Goal: Information Seeking & Learning: Learn about a topic

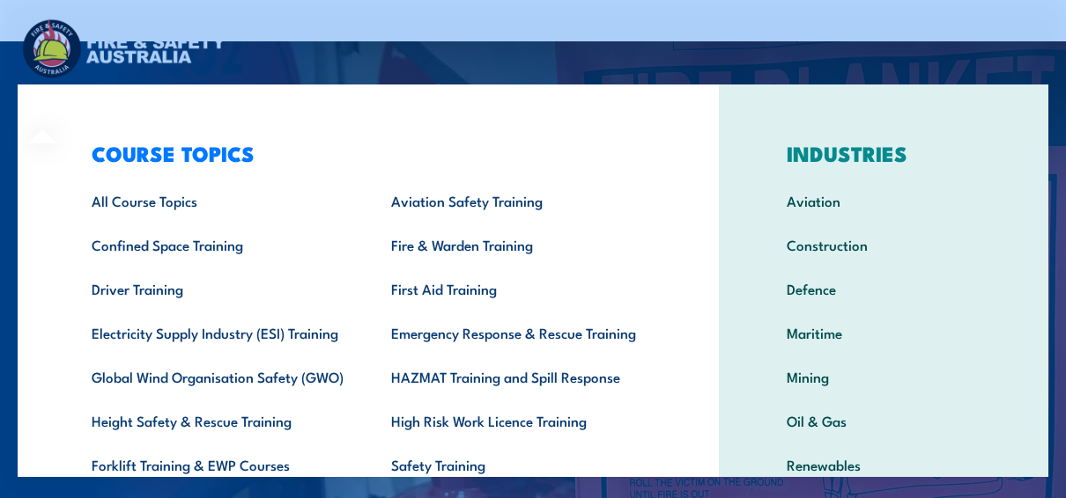
click at [63, 109] on div "COURSE TOPICS All Course Topics Aviation Safety Training Confined Space Trainin…" at bounding box center [368, 363] width 701 height 557
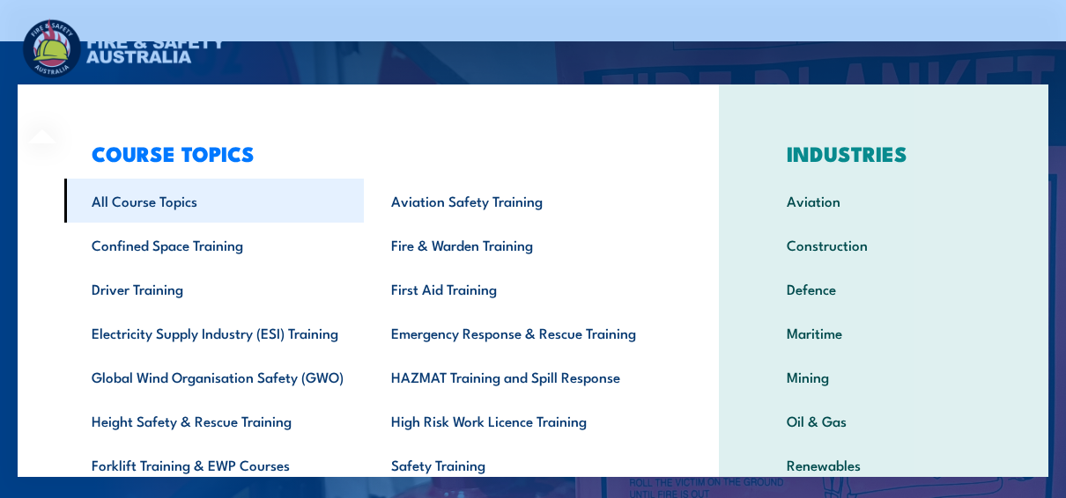
click at [172, 210] on link "All Course Topics" at bounding box center [213, 201] width 299 height 44
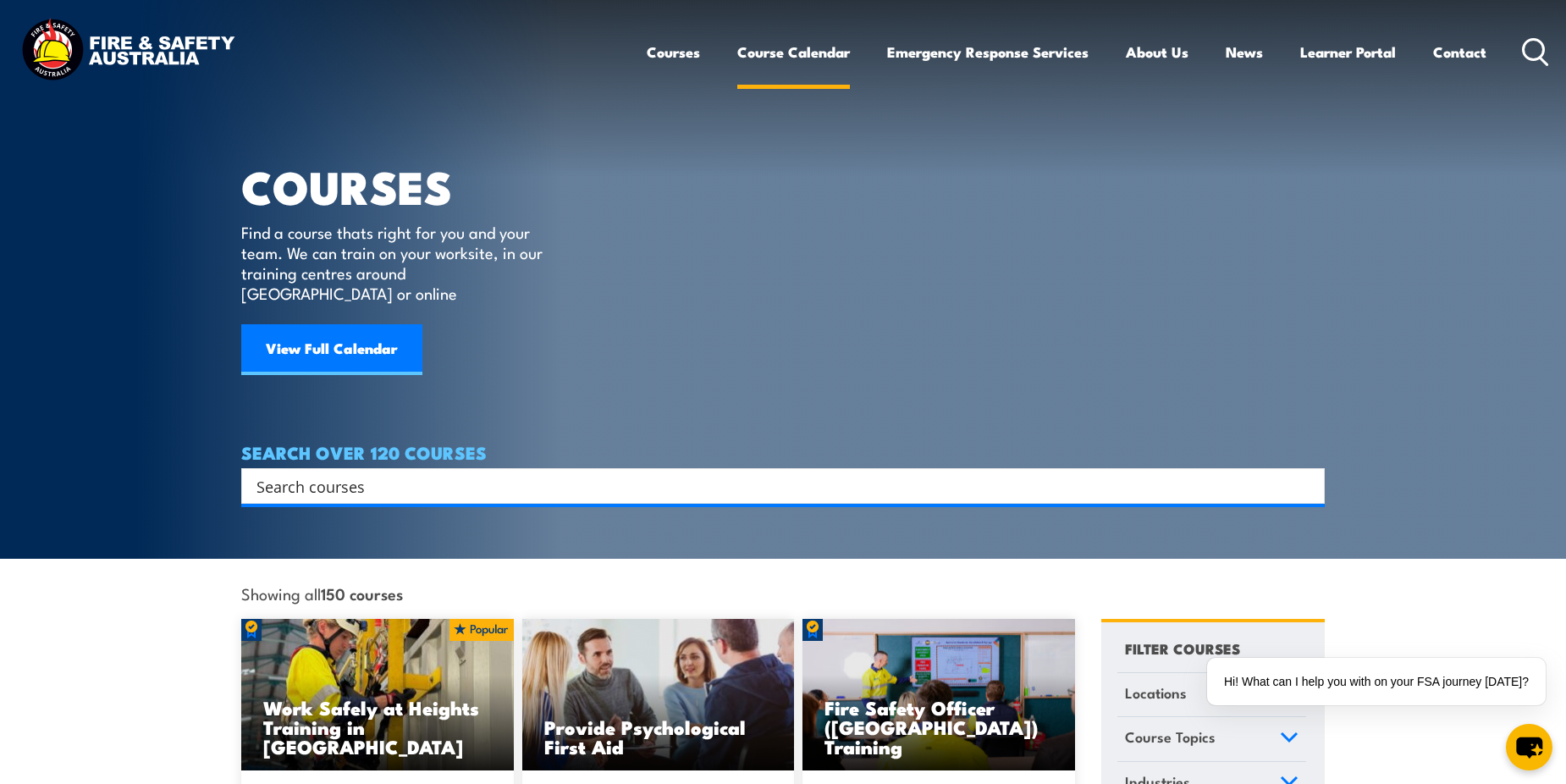
click at [779, 33] on link "Course Calendar" at bounding box center [793, 52] width 112 height 45
click at [352, 345] on link "View Full Calendar" at bounding box center [332, 349] width 181 height 51
click at [319, 324] on link "View Full Calendar" at bounding box center [332, 349] width 181 height 51
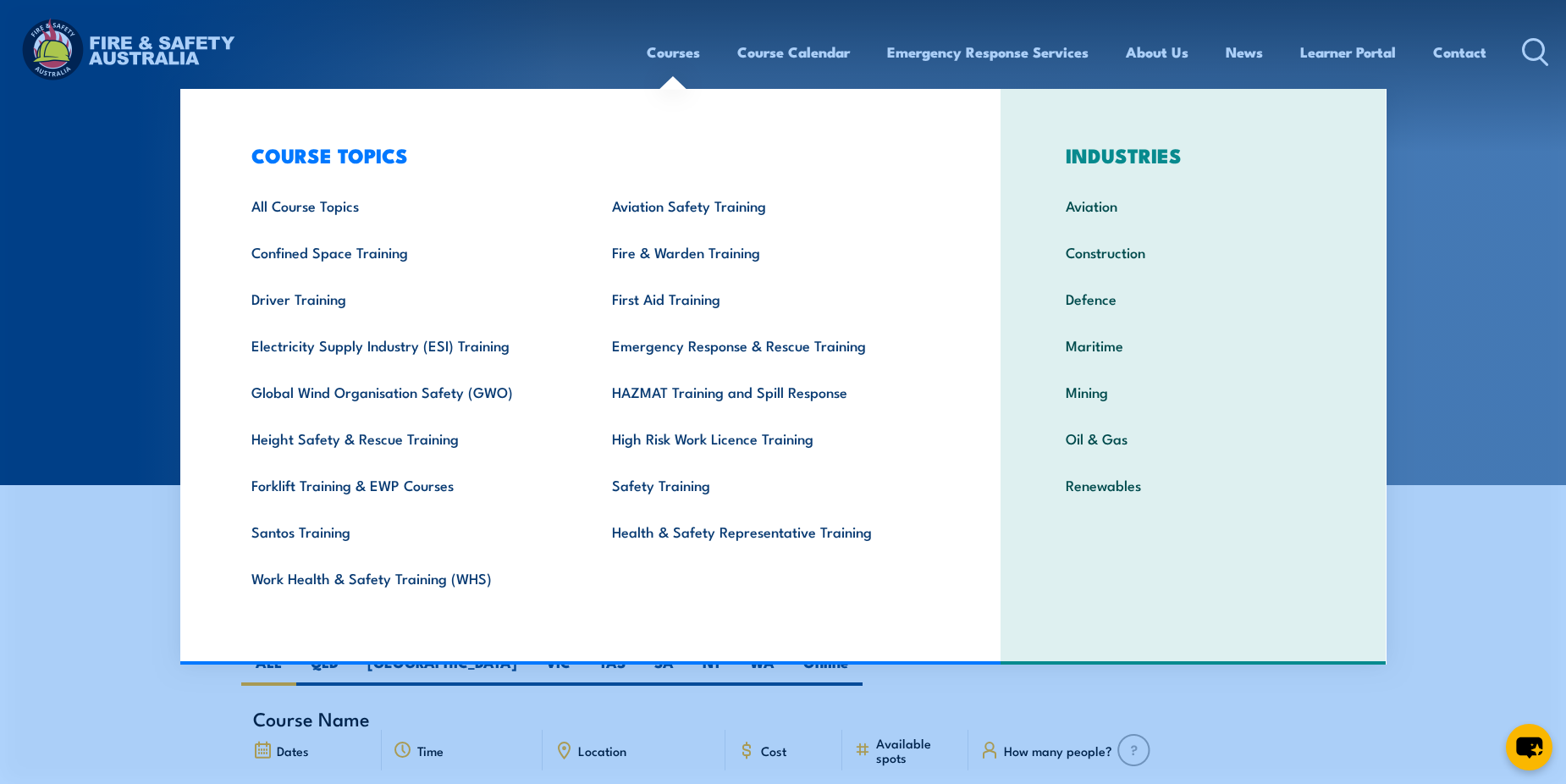
click at [681, 53] on link "Courses" at bounding box center [673, 52] width 53 height 45
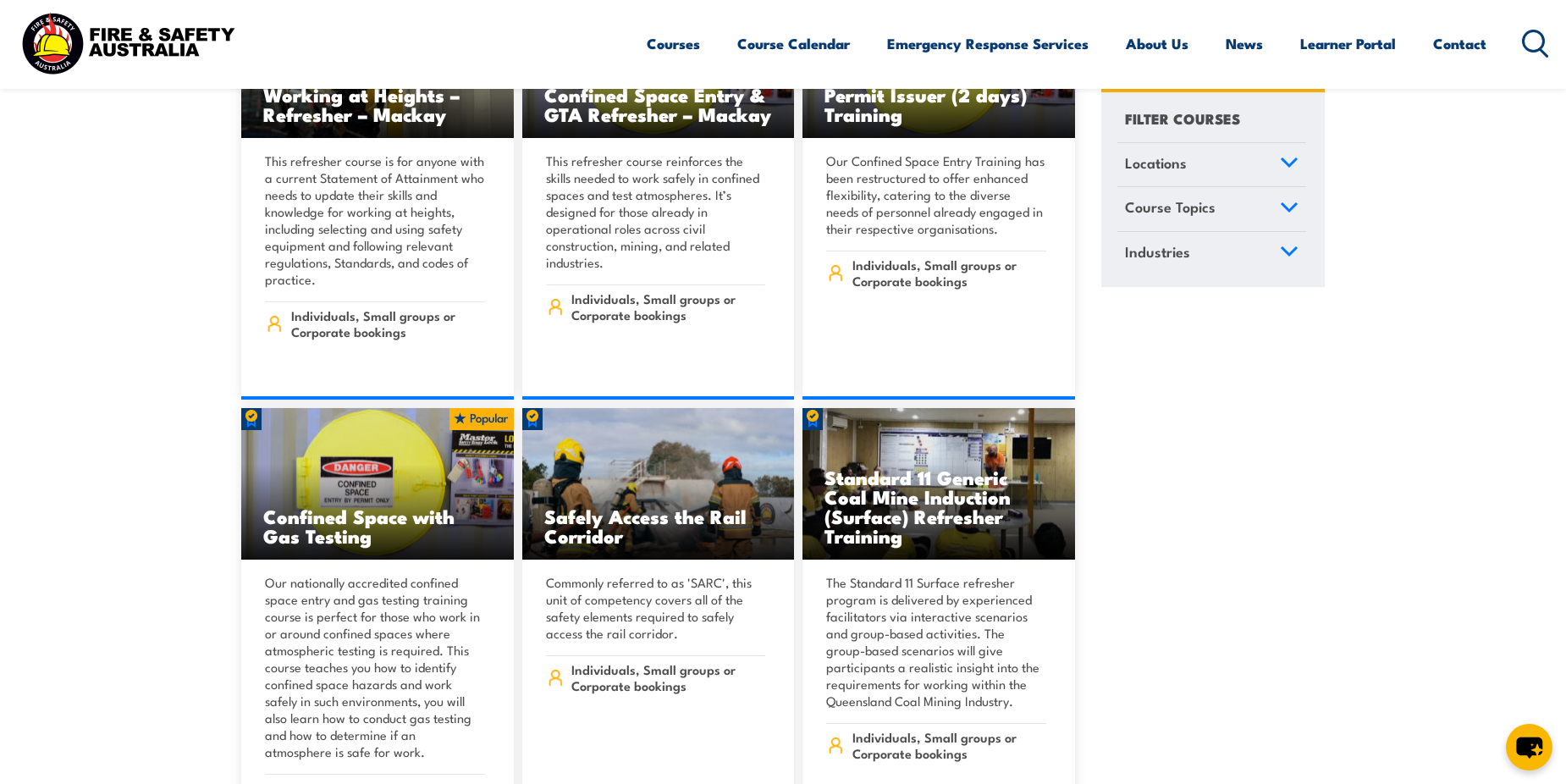
scroll to position [3047, 0]
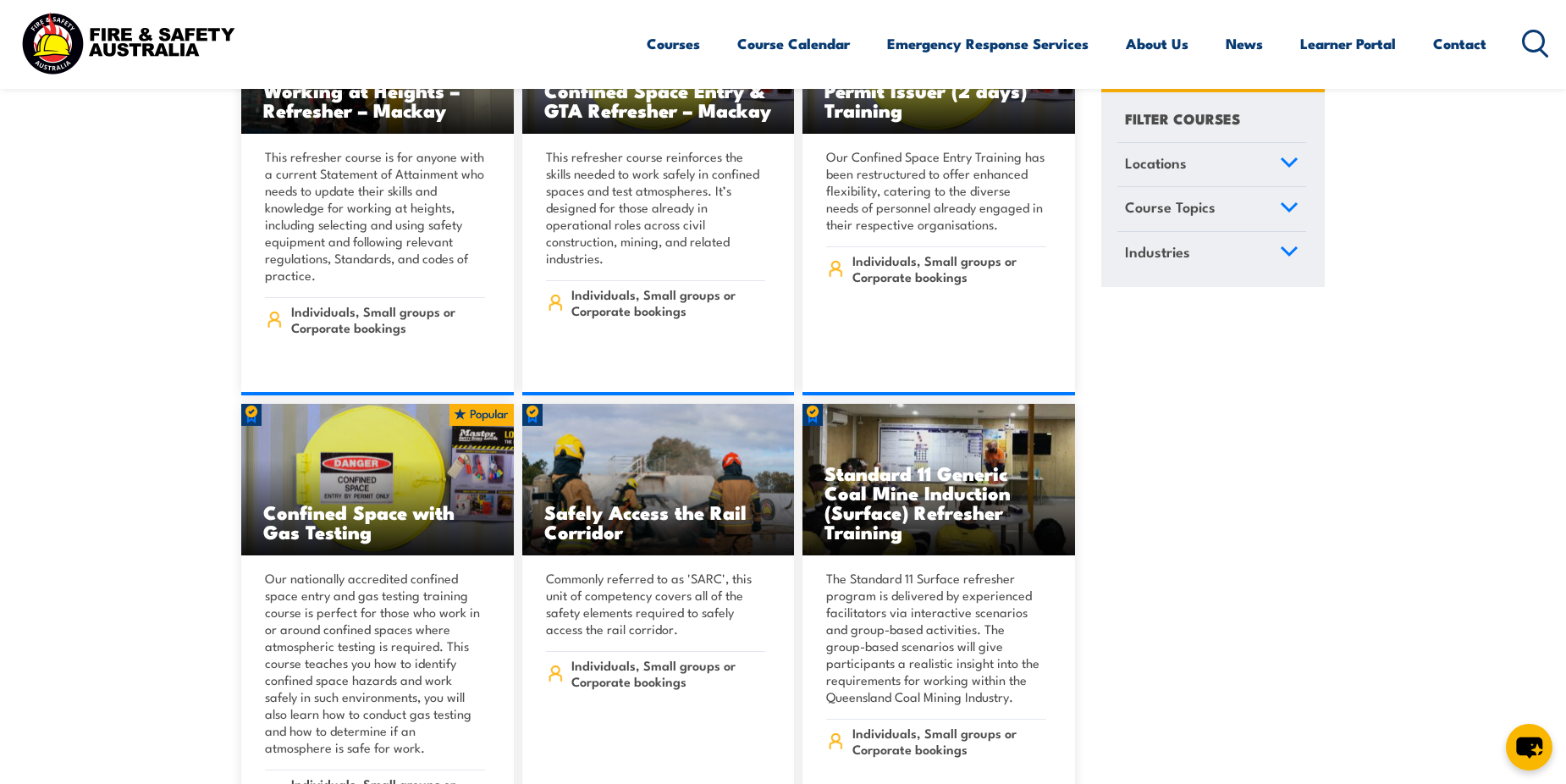
click at [1288, 205] on icon at bounding box center [1289, 208] width 18 height 12
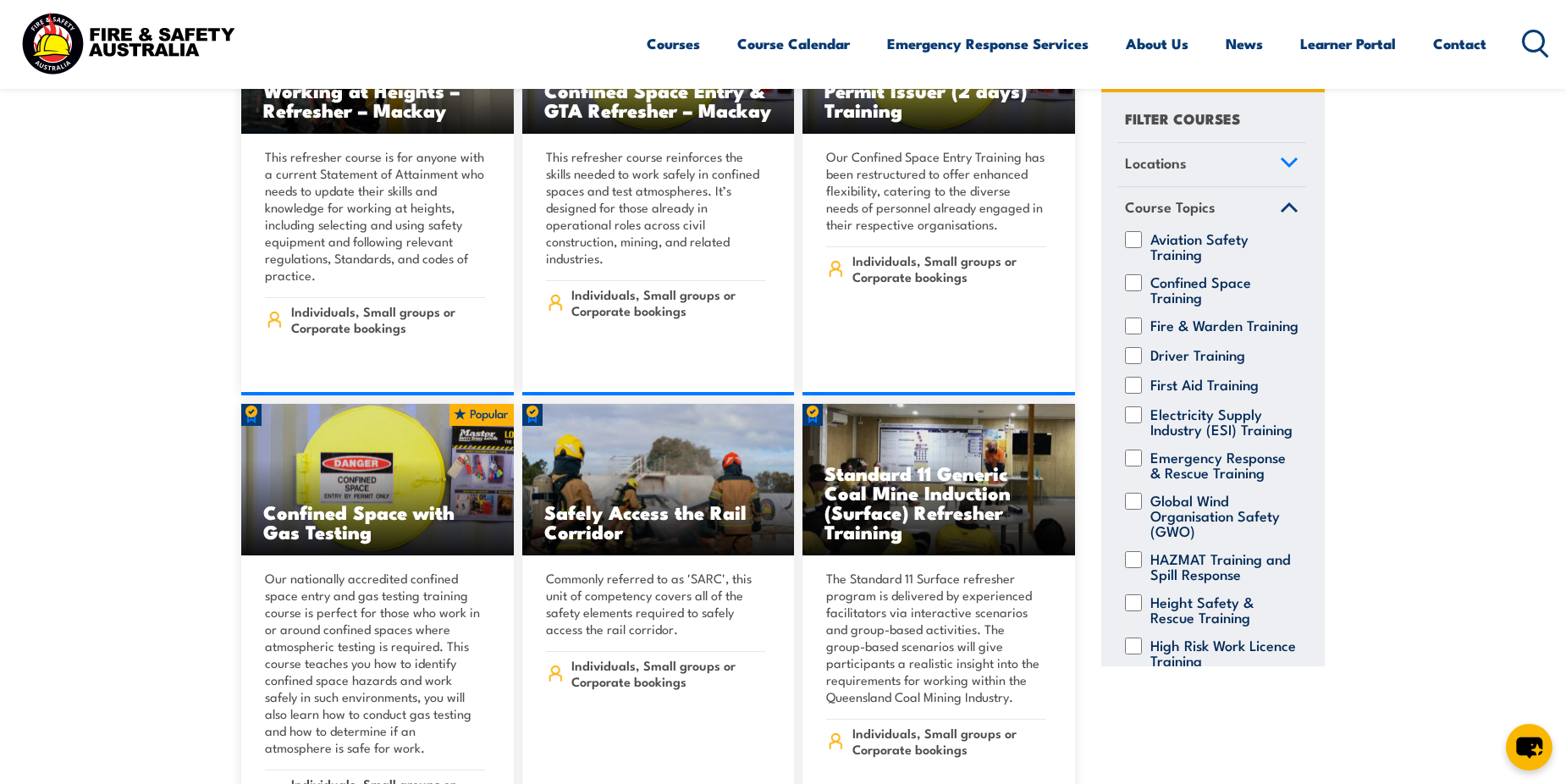
click at [1288, 205] on link "Course Topics" at bounding box center [1212, 210] width 188 height 44
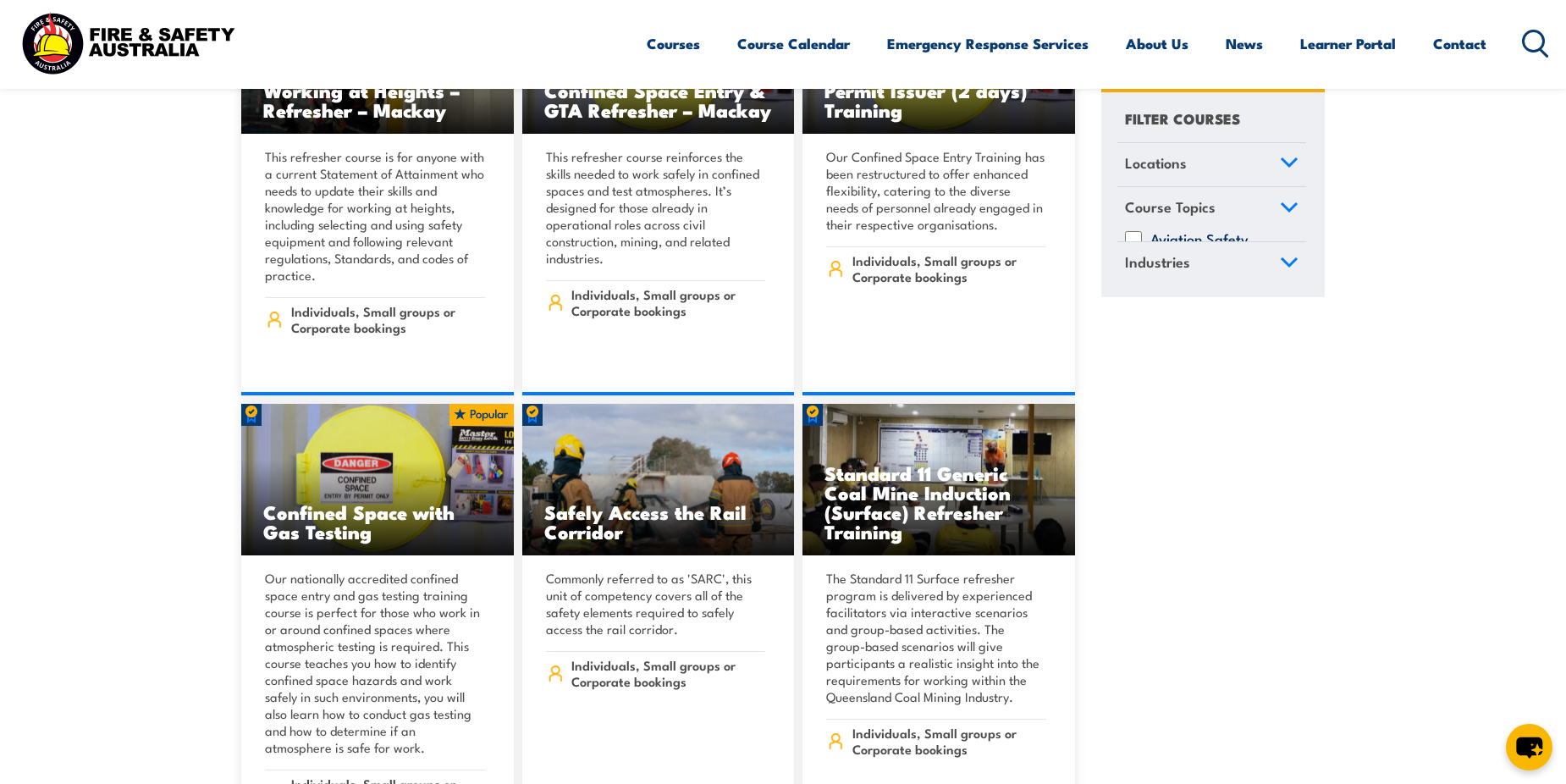
click at [1291, 252] on icon at bounding box center [1289, 252] width 18 height 12
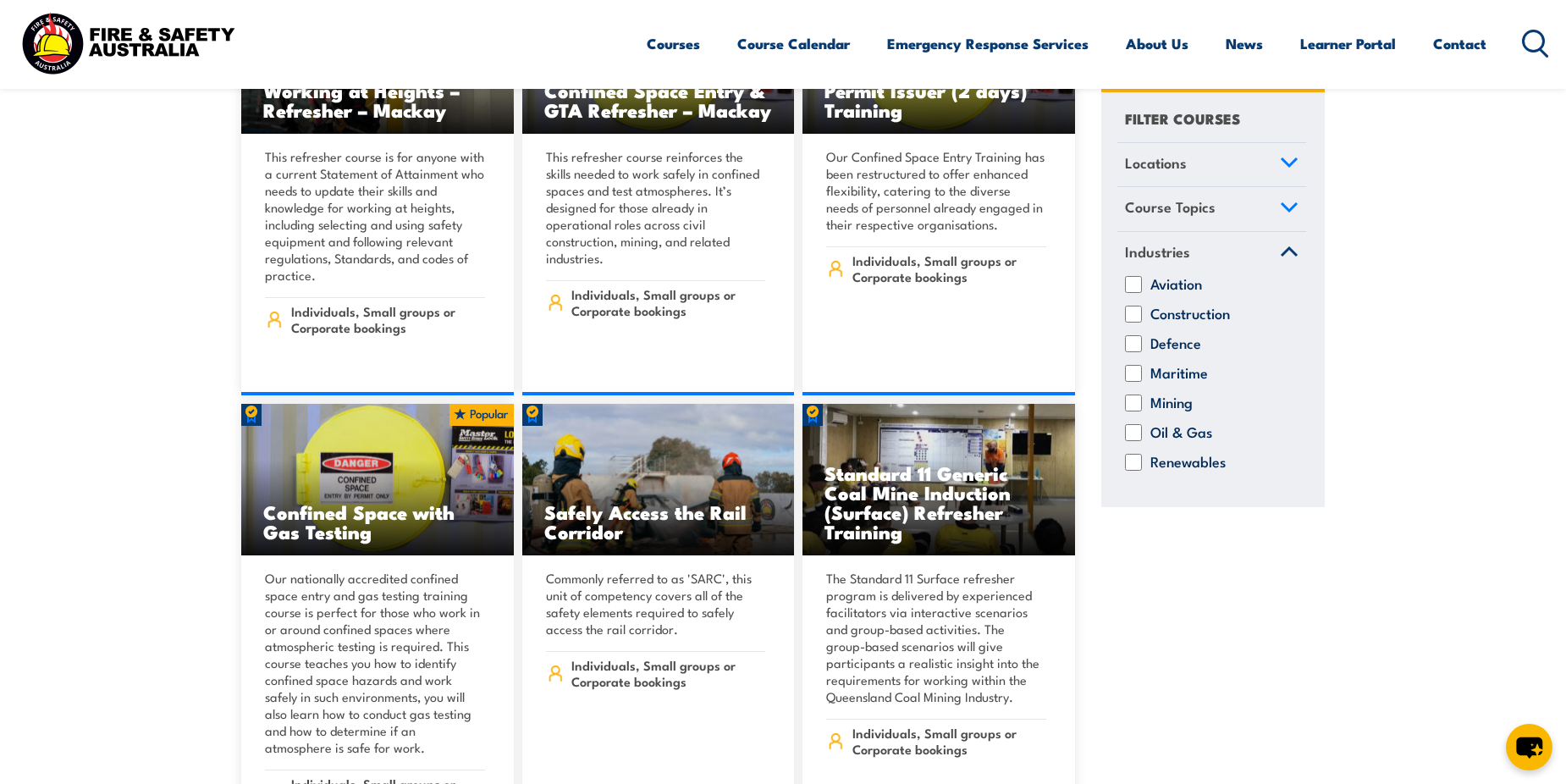
click at [1132, 401] on input "Mining" at bounding box center [1134, 403] width 17 height 17
checkbox input "true"
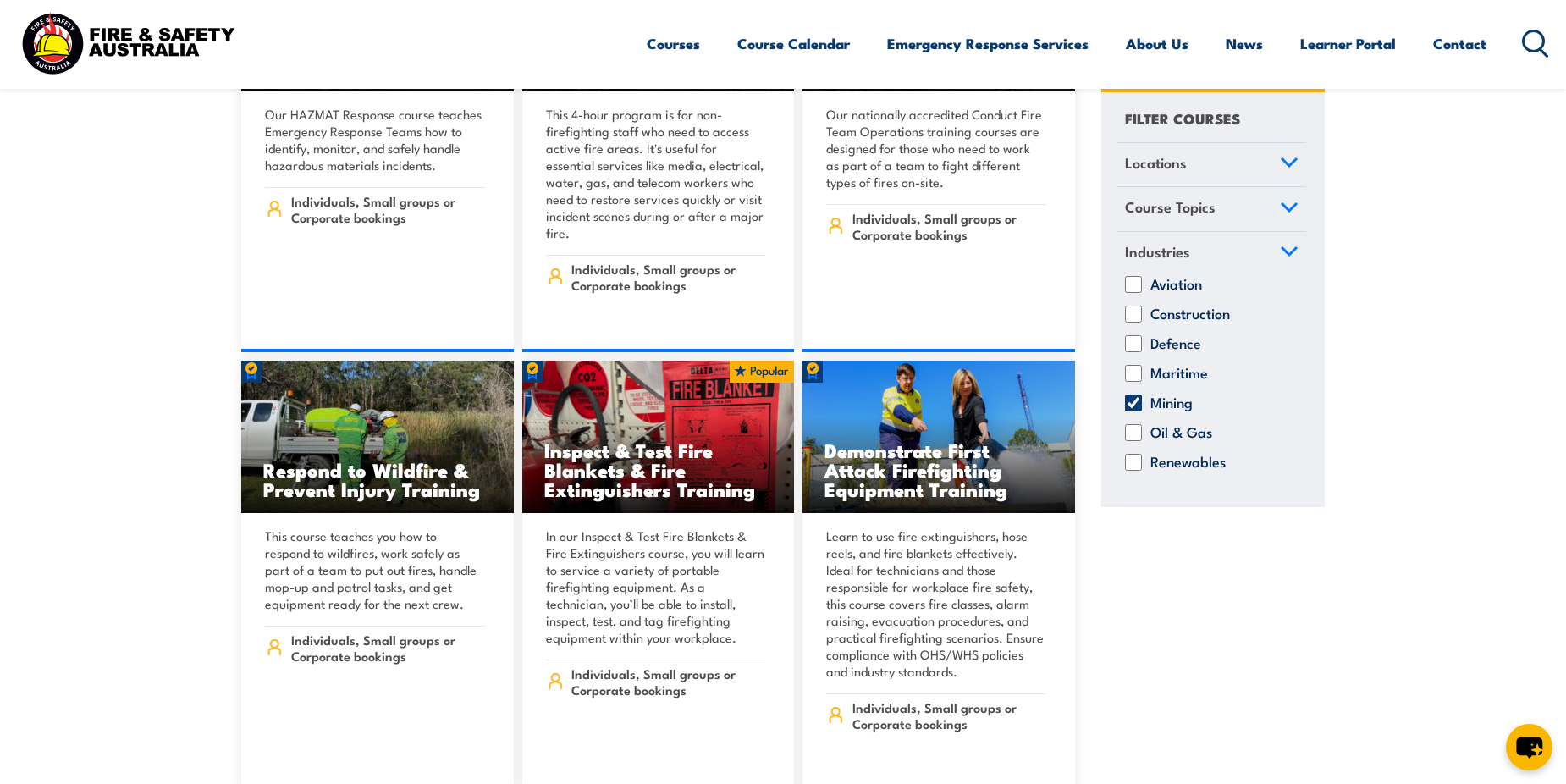
scroll to position [13286, 0]
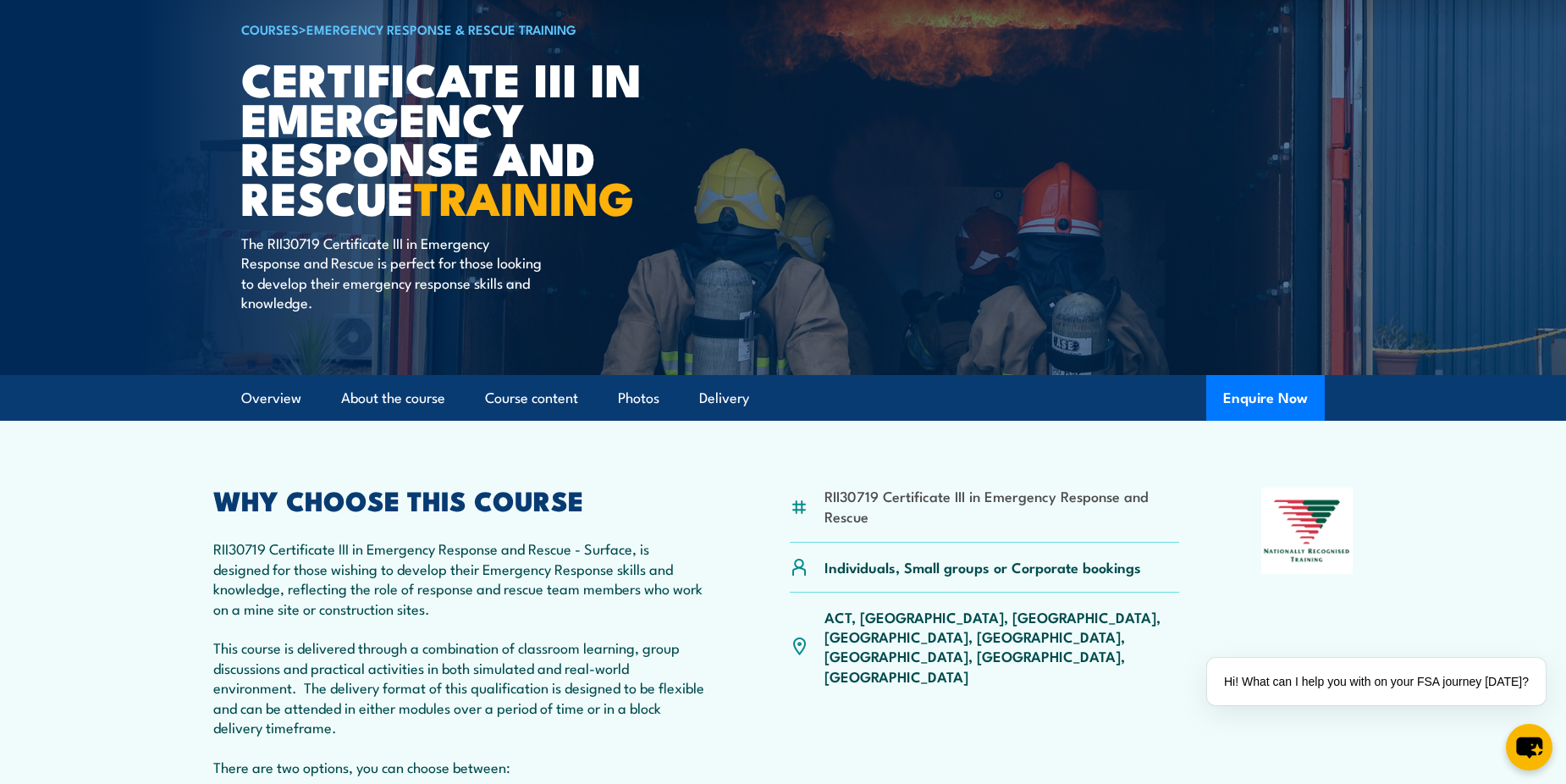
scroll to position [338, 0]
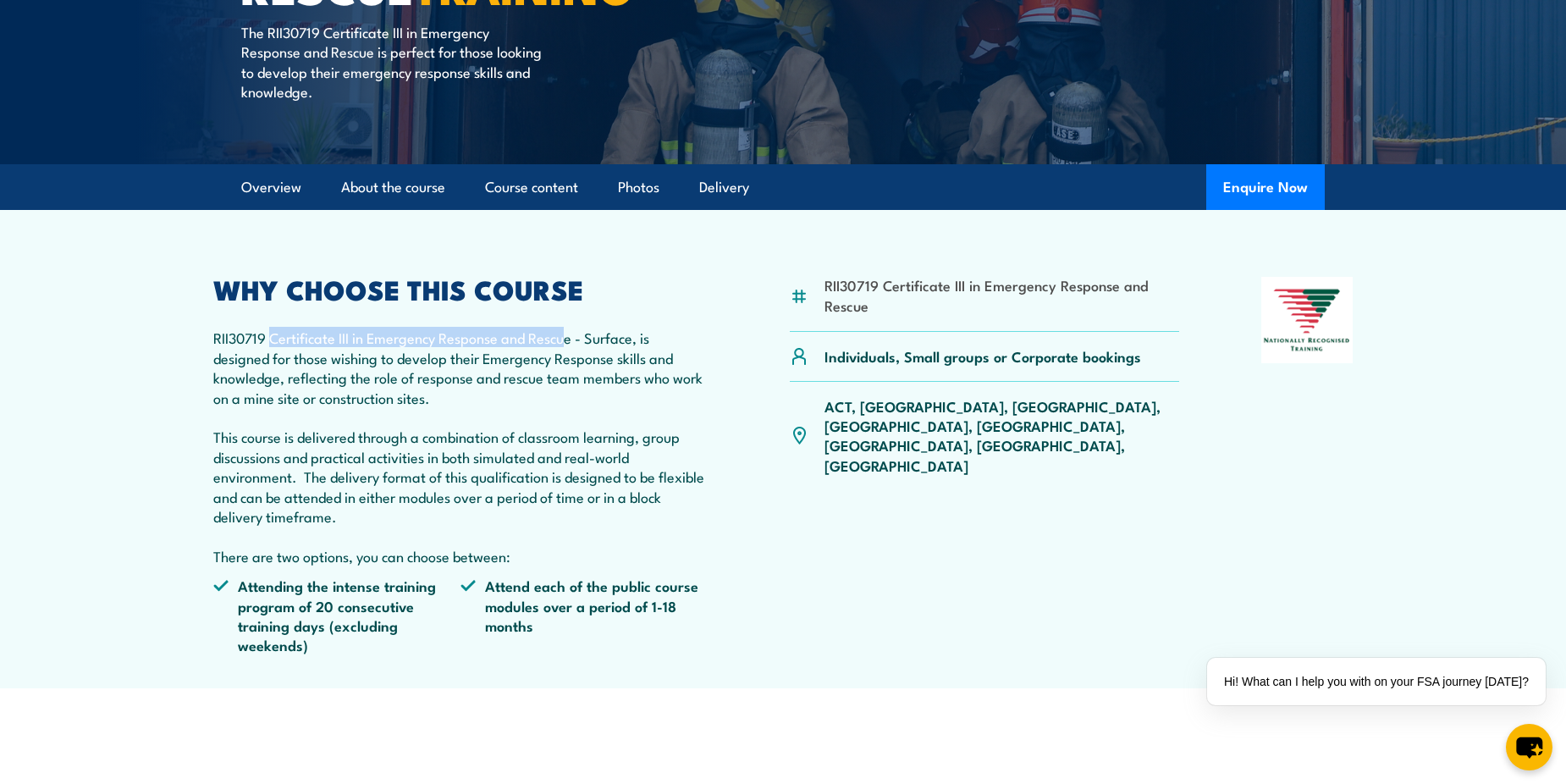
drag, startPoint x: 274, startPoint y: 341, endPoint x: 567, endPoint y: 337, distance: 293.0
click at [567, 337] on p "RII30719 Certificate III in Emergency Response and Rescue - Surface, is designe…" at bounding box center [460, 446] width 494 height 237
drag, startPoint x: 572, startPoint y: 344, endPoint x: 269, endPoint y: 337, distance: 303.1
click at [269, 337] on p "RII30719 Certificate III in Emergency Response and Rescue - Surface, is designe…" at bounding box center [460, 446] width 494 height 237
copy p "Certificate III in Emergency Response and Rescue"
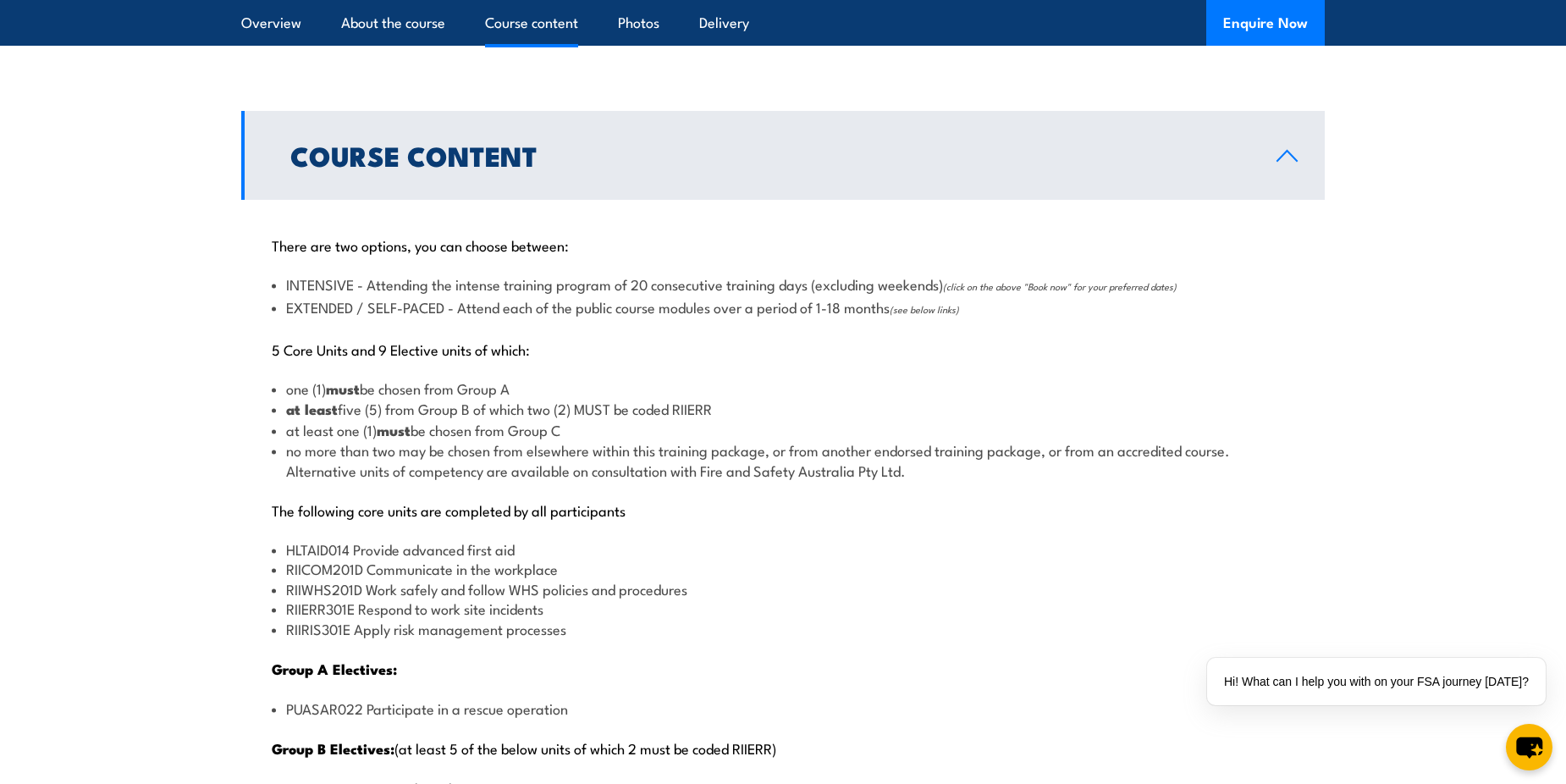
scroll to position [1692, 0]
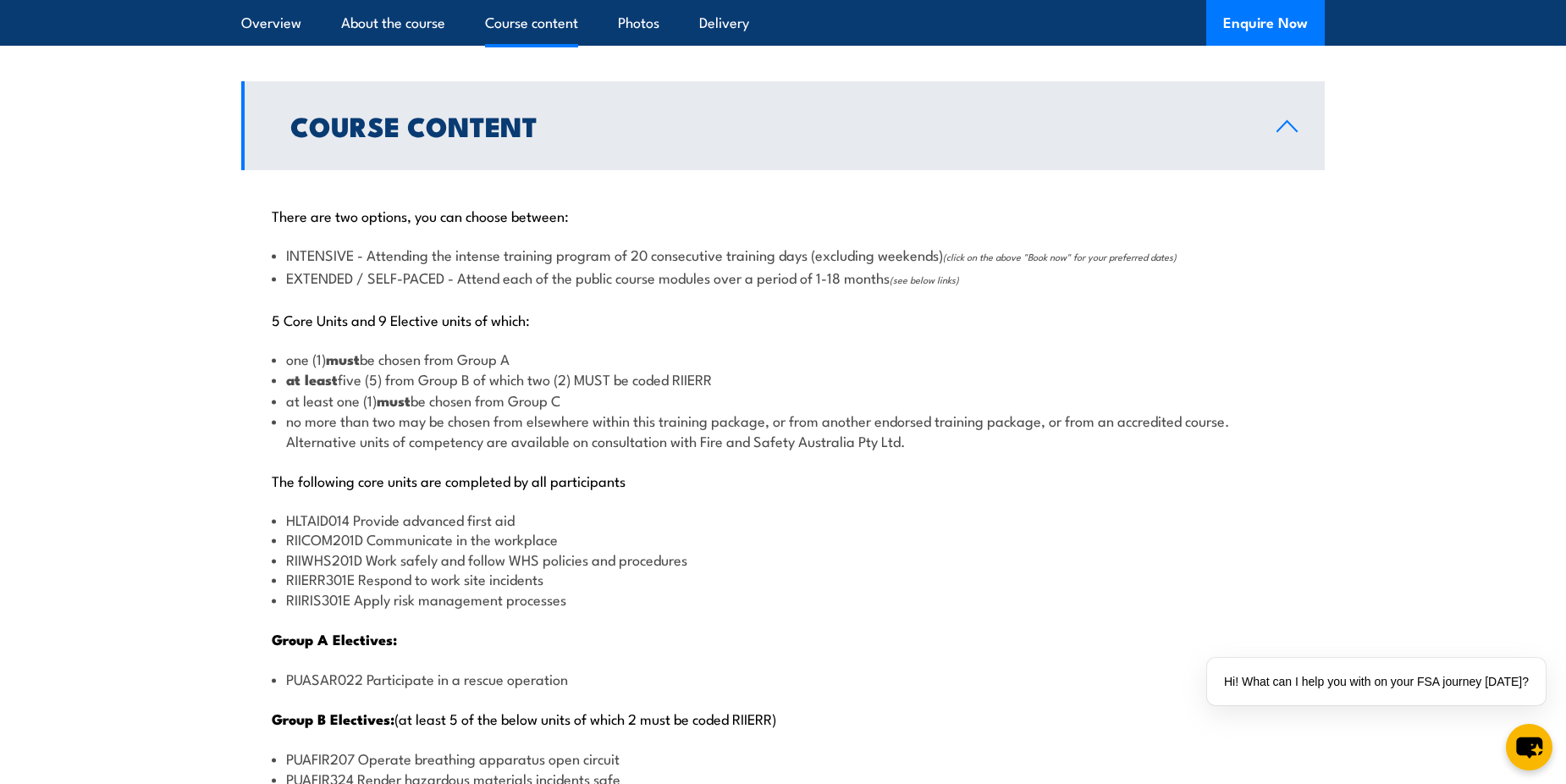
click at [373, 541] on li "RIICOM201D Communicate in the workplace" at bounding box center [783, 538] width 1023 height 19
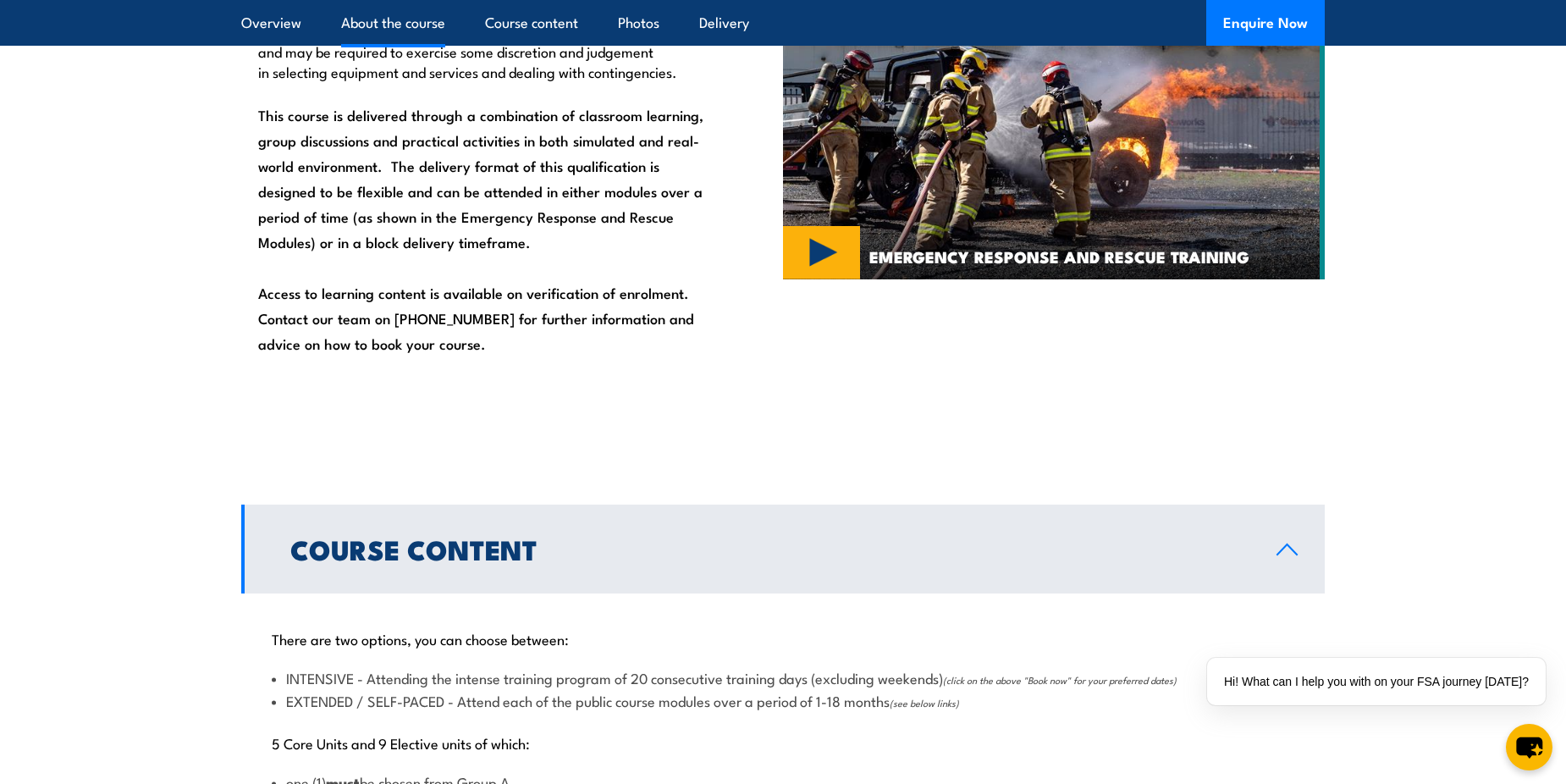
scroll to position [846, 0]
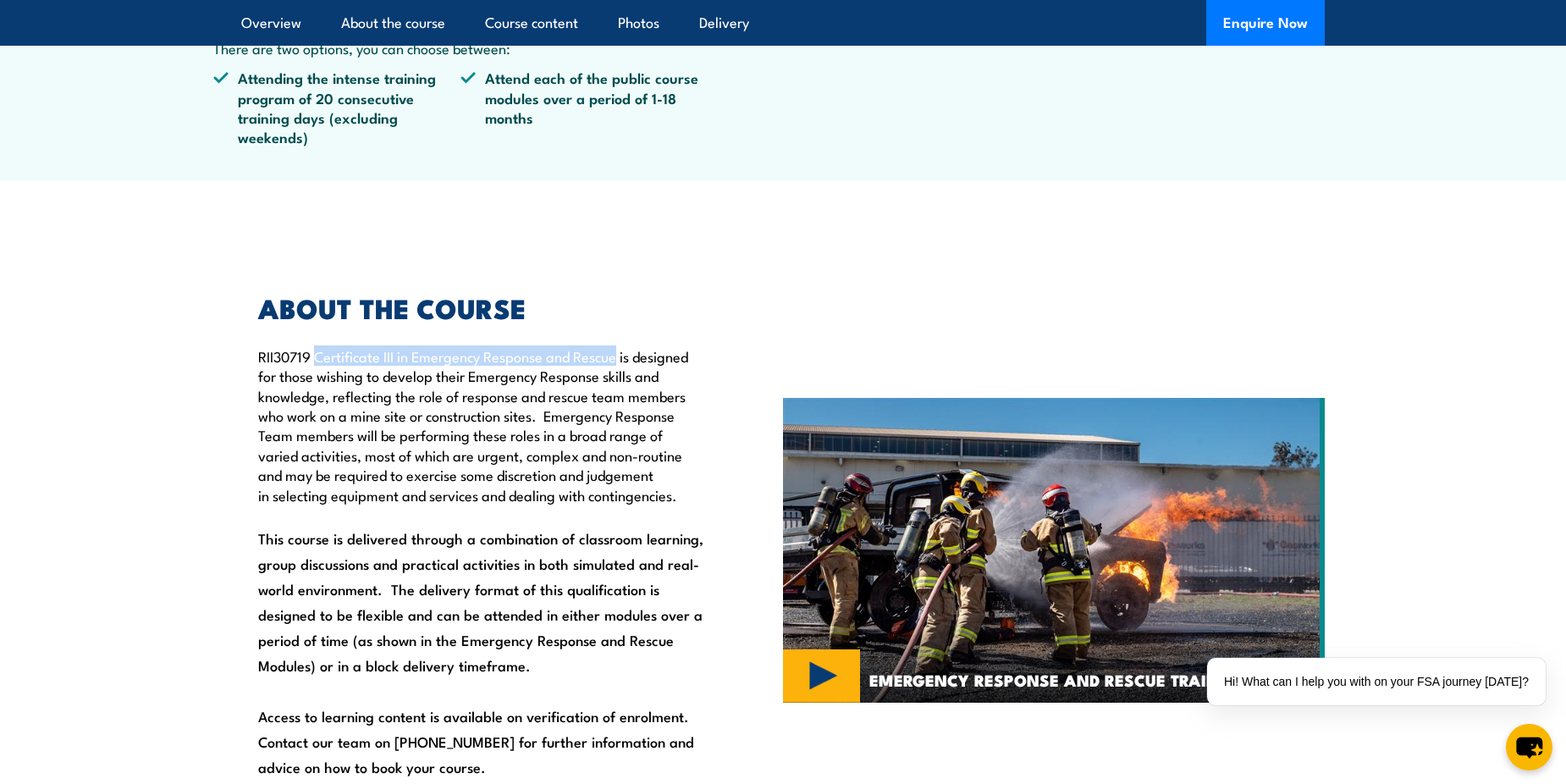
drag, startPoint x: 317, startPoint y: 359, endPoint x: 622, endPoint y: 362, distance: 305.0
click at [622, 362] on p "RII30719 Certificate III in Emergency Response and Rescue is designed for those…" at bounding box center [482, 425] width 447 height 159
copy p "Certificate III in Emergency Response and Rescue"
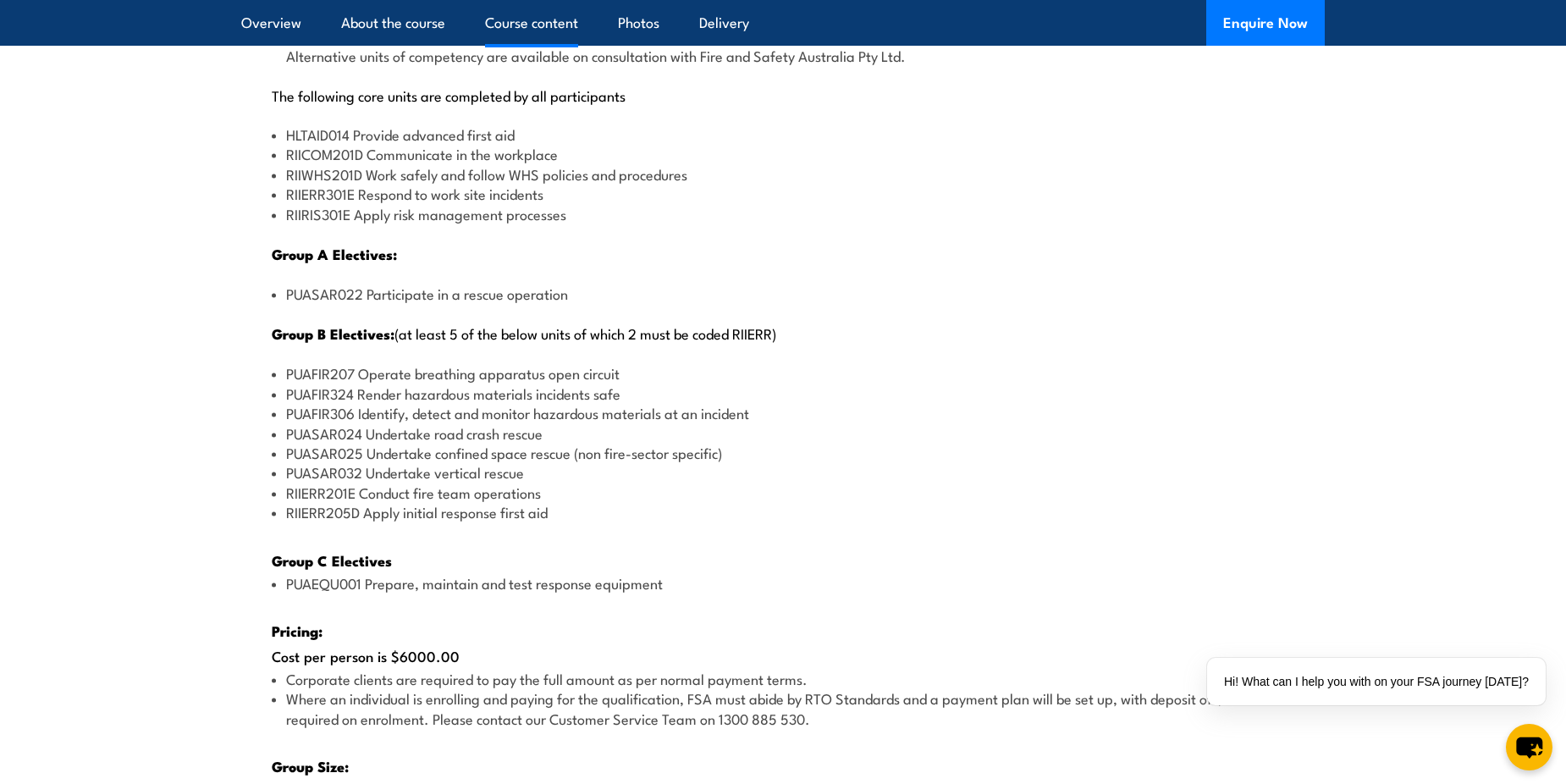
scroll to position [2116, 0]
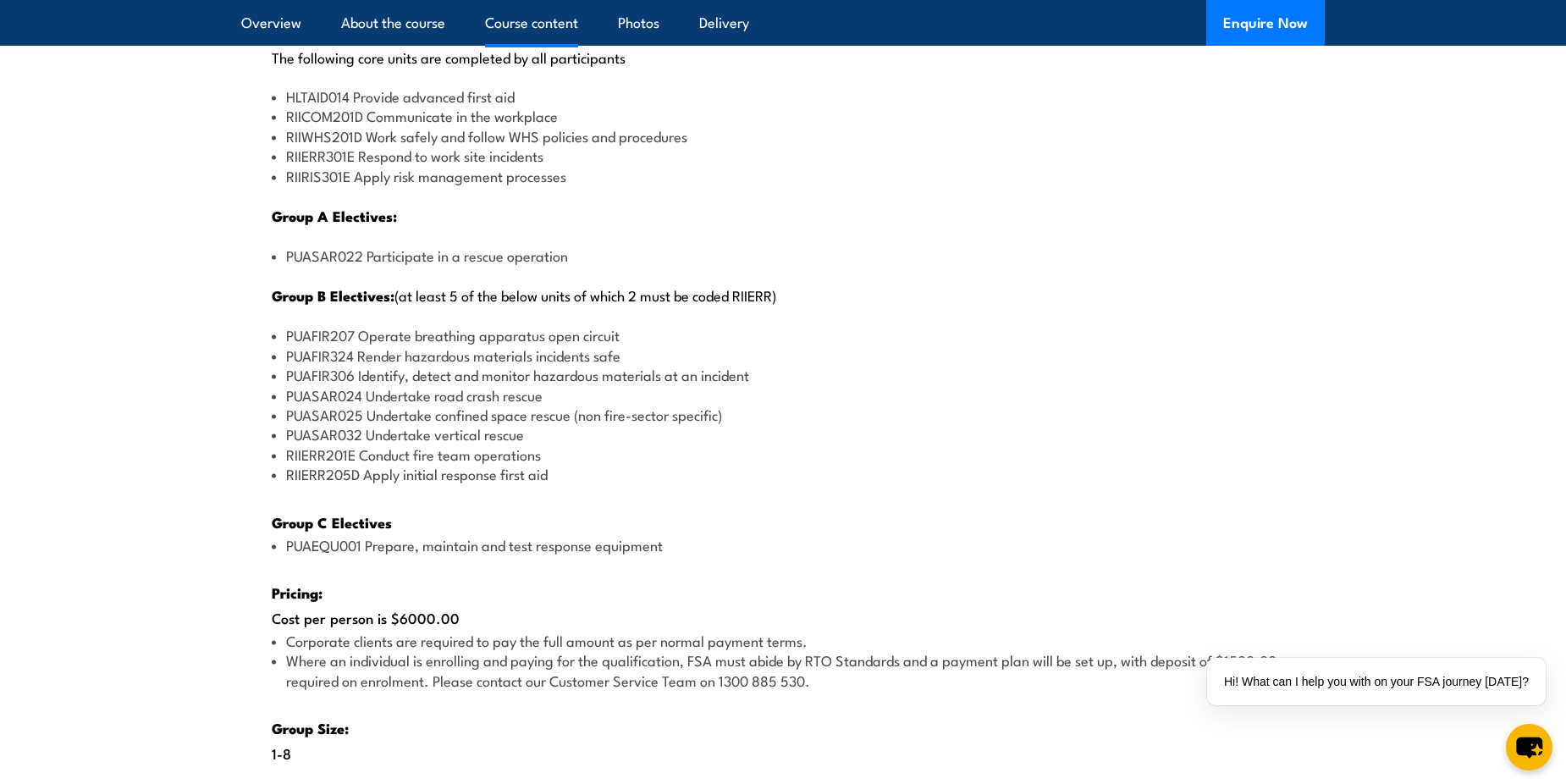
click at [433, 373] on li "PUAFIR306 Identify, detect and monitor hazardous materials at an incident" at bounding box center [783, 375] width 1023 height 19
drag, startPoint x: 394, startPoint y: 333, endPoint x: 639, endPoint y: 342, distance: 245.2
click at [639, 342] on li "PUAFIR207 Operate breathing apparatus open circuit" at bounding box center [783, 334] width 1023 height 19
copy li "Operate breathing apparatus open circuit"
click at [402, 370] on li "PUAFIR306 Identify, detect and monitor hazardous materials at an incident" at bounding box center [783, 375] width 1023 height 19
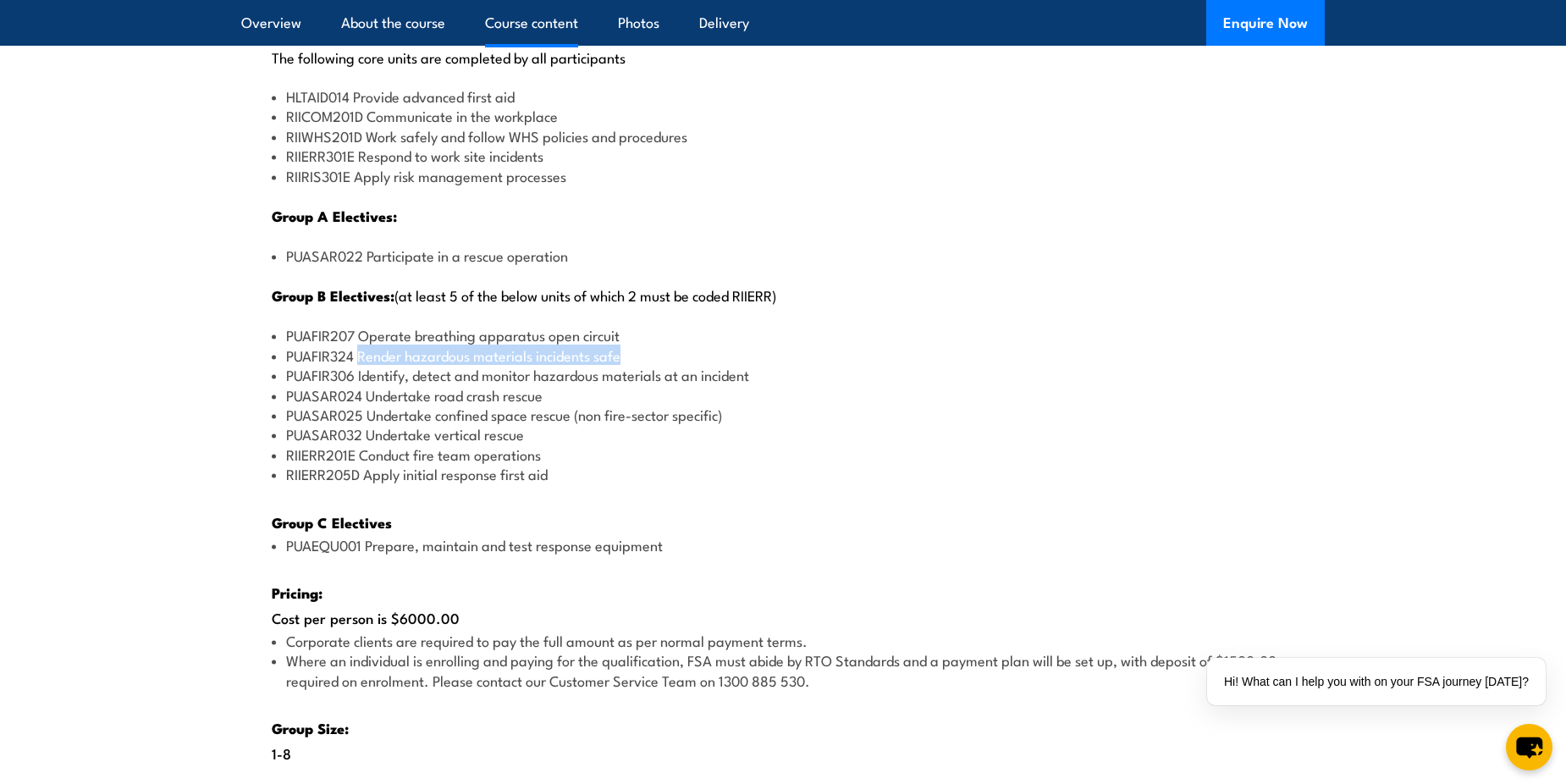
drag, startPoint x: 362, startPoint y: 354, endPoint x: 639, endPoint y: 360, distance: 277.1
click at [639, 360] on li "PUAFIR324 Render hazardous materials incidents safe" at bounding box center [783, 355] width 1023 height 19
copy li "Render hazardous materials incidents safe"
click at [635, 471] on li "RIIERR205D Apply initial response first aid" at bounding box center [783, 474] width 1023 height 19
click at [539, 404] on li "PUASAR025 Undertake confined space rescue (non fire-sector specific)" at bounding box center [783, 414] width 1023 height 19
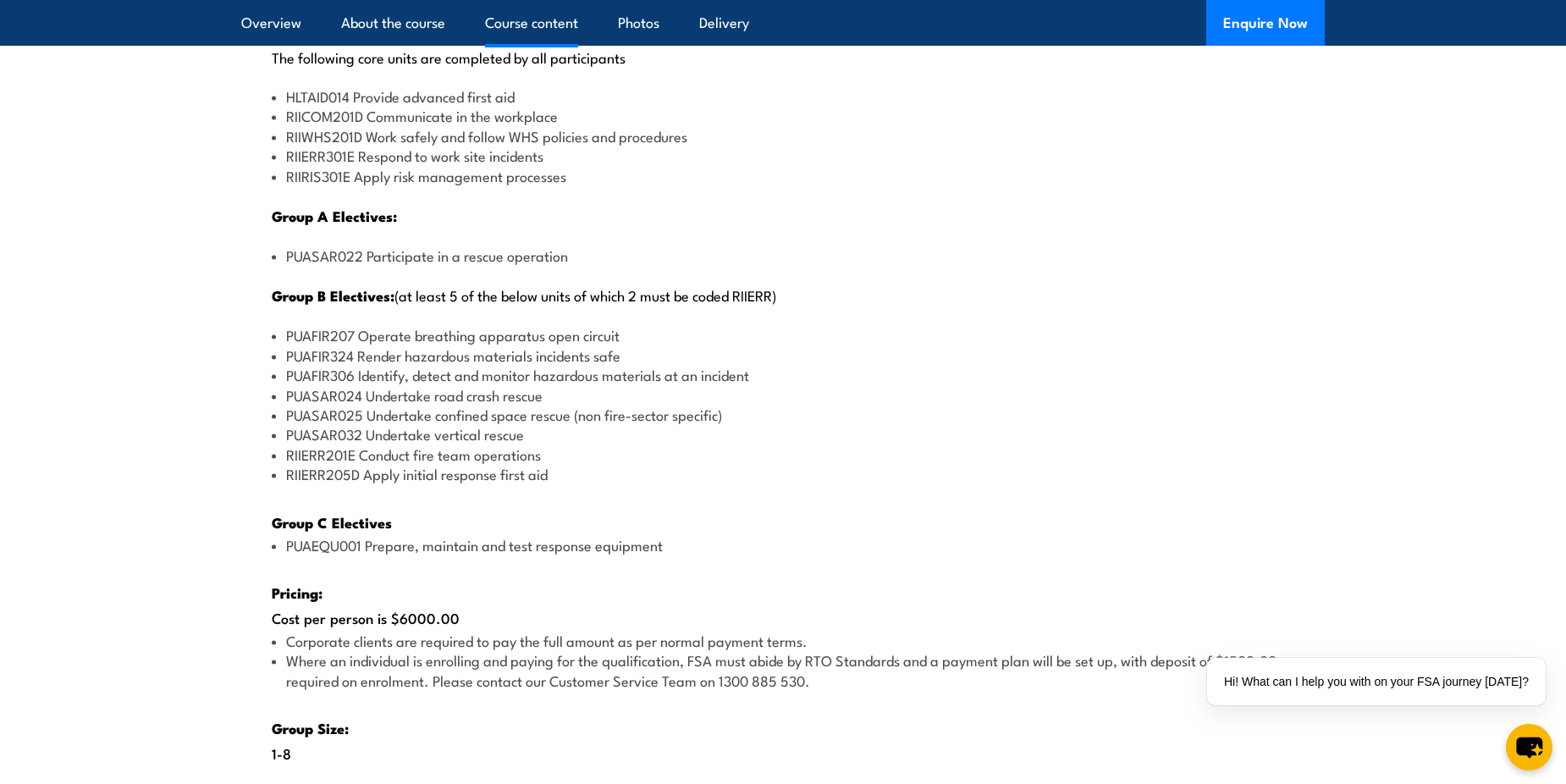
click at [695, 389] on li "PUASAR024 Undertake road crash rescue" at bounding box center [783, 395] width 1023 height 19
click at [485, 476] on li "RIIERR205D Apply initial response first aid" at bounding box center [783, 474] width 1023 height 19
click at [444, 602] on div "There are two options, you can choose between: INTENSIVE - Attending the intens…" at bounding box center [783, 349] width 1083 height 1204
click at [517, 404] on li "PUASAR025 Undertake confined space rescue (non fire-sector specific)" at bounding box center [783, 414] width 1023 height 19
click at [524, 436] on li "PUASAR032 Undertake vertical rescue" at bounding box center [783, 433] width 1023 height 19
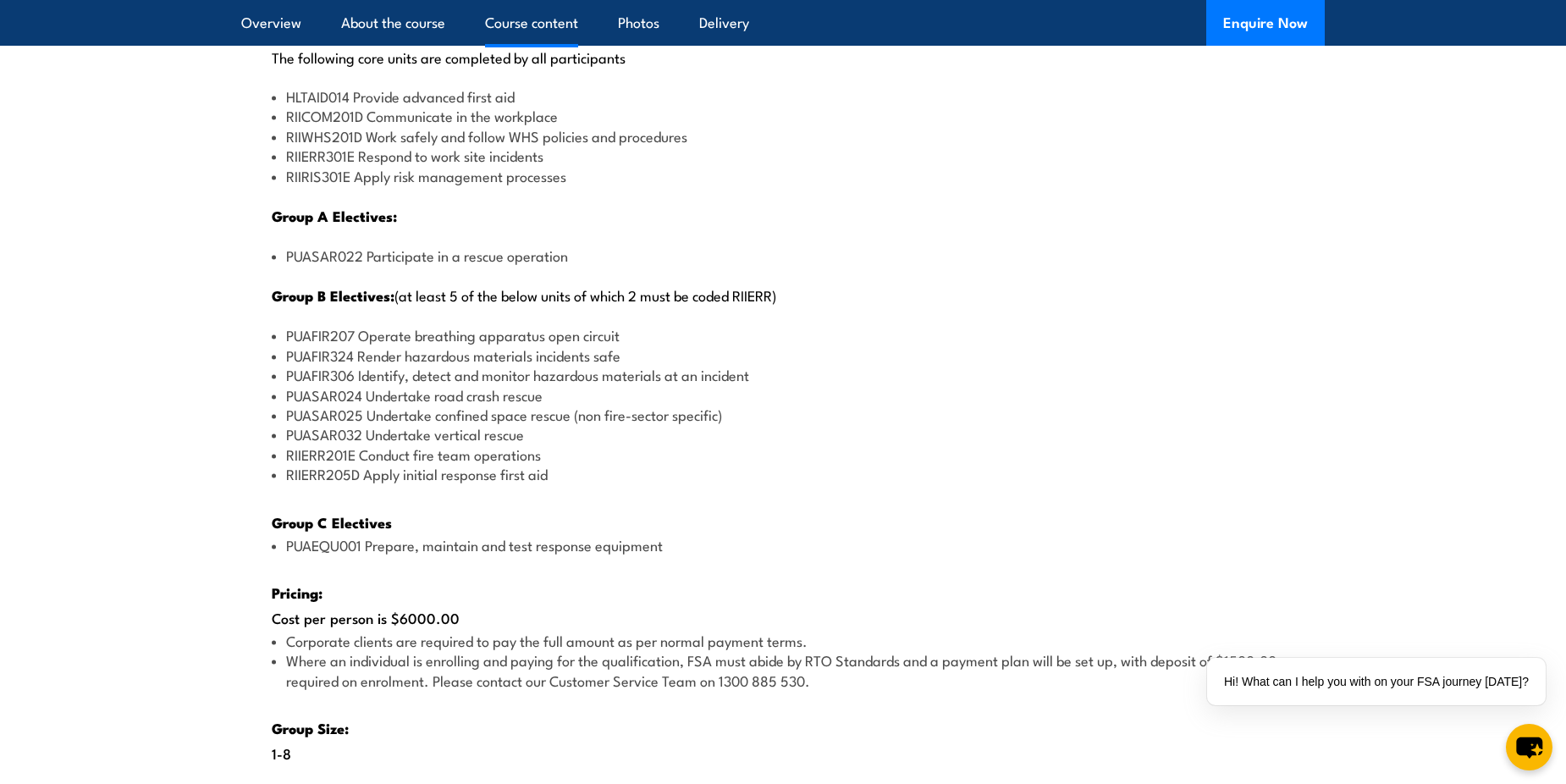
click at [534, 433] on li "PUASAR032 Undertake vertical rescue" at bounding box center [783, 433] width 1023 height 19
drag, startPoint x: 525, startPoint y: 436, endPoint x: 371, endPoint y: 438, distance: 154.0
click at [371, 438] on li "PUASAR032 Undertake vertical rescue" at bounding box center [783, 433] width 1023 height 19
copy li "Undertake vertical rescue"
click at [627, 509] on div "There are two options, you can choose between: INTENSIVE - Attending the intens…" at bounding box center [783, 349] width 1083 height 1204
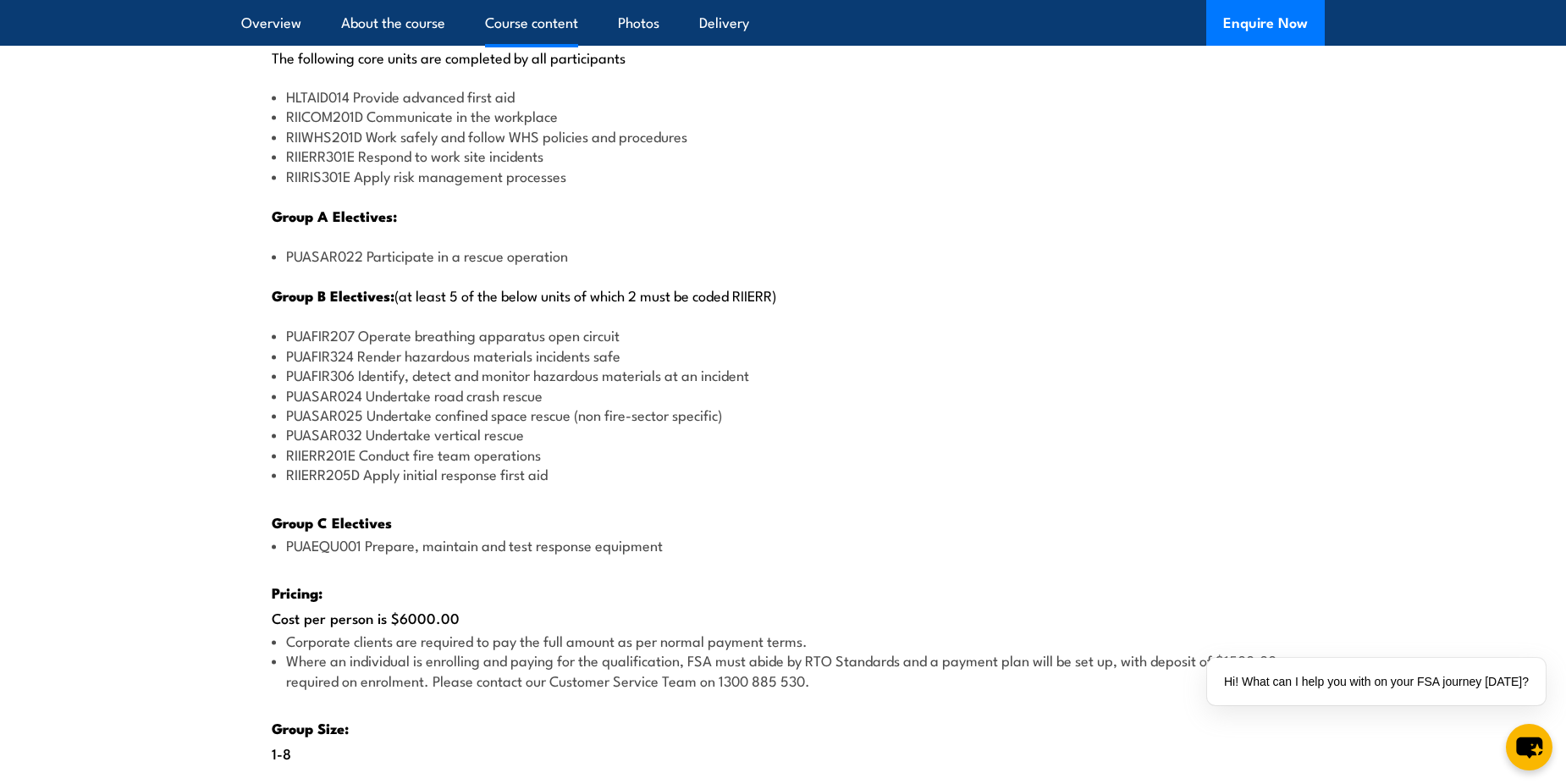
click at [489, 464] on li "RIIERR205D Apply initial response first aid" at bounding box center [783, 474] width 1023 height 19
click at [496, 457] on li "RIIERR201E Conduct fire team operations" at bounding box center [783, 453] width 1023 height 19
drag, startPoint x: 496, startPoint y: 457, endPoint x: 553, endPoint y: 455, distance: 57.0
click at [559, 454] on li "RIIERR201E Conduct fire team operations" at bounding box center [783, 453] width 1023 height 19
drag, startPoint x: 546, startPoint y: 457, endPoint x: 365, endPoint y: 455, distance: 181.0
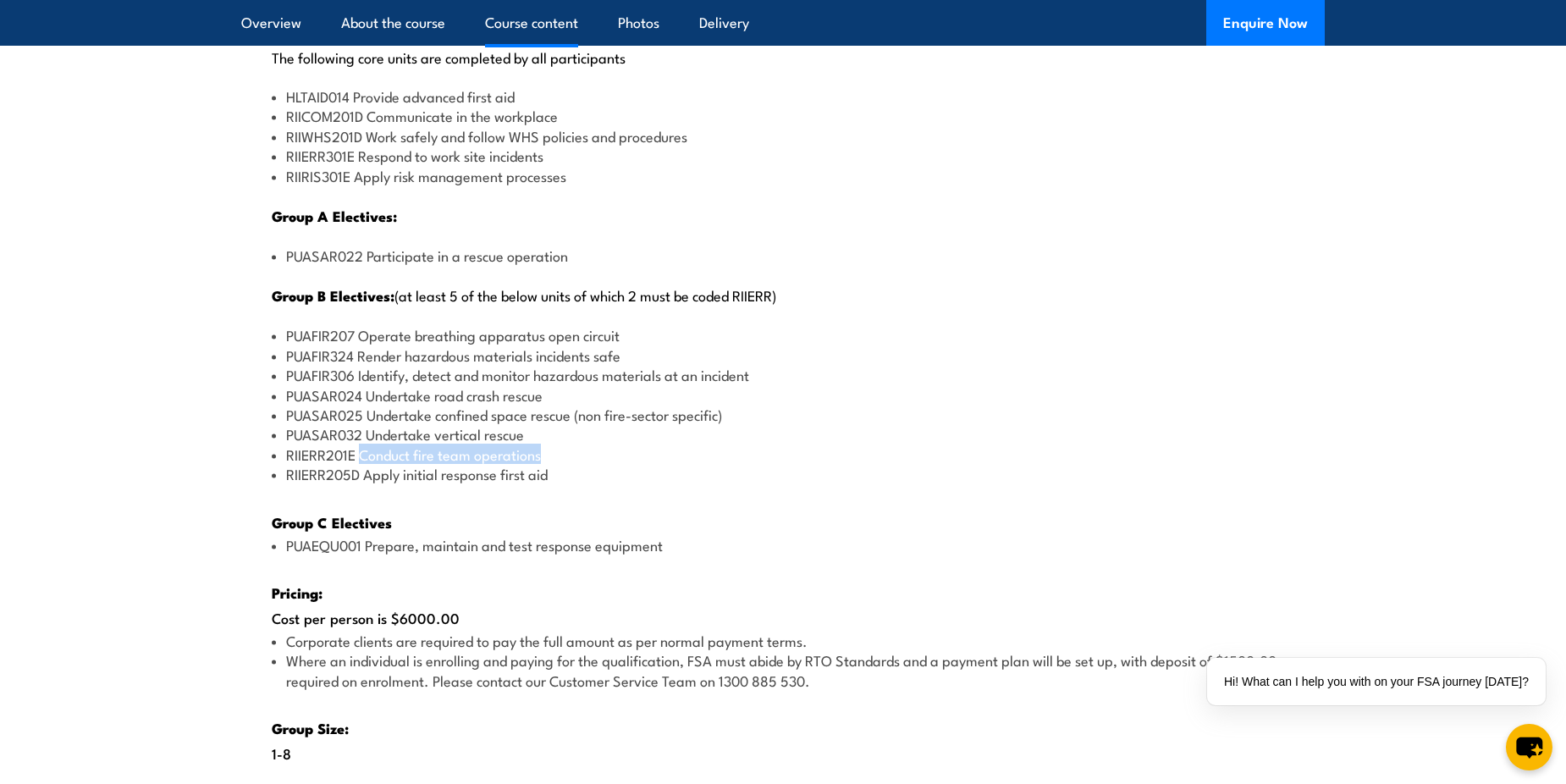
click at [365, 455] on li "RIIERR201E Conduct fire team operations" at bounding box center [783, 453] width 1023 height 19
copy li "Conduct fire team operations"
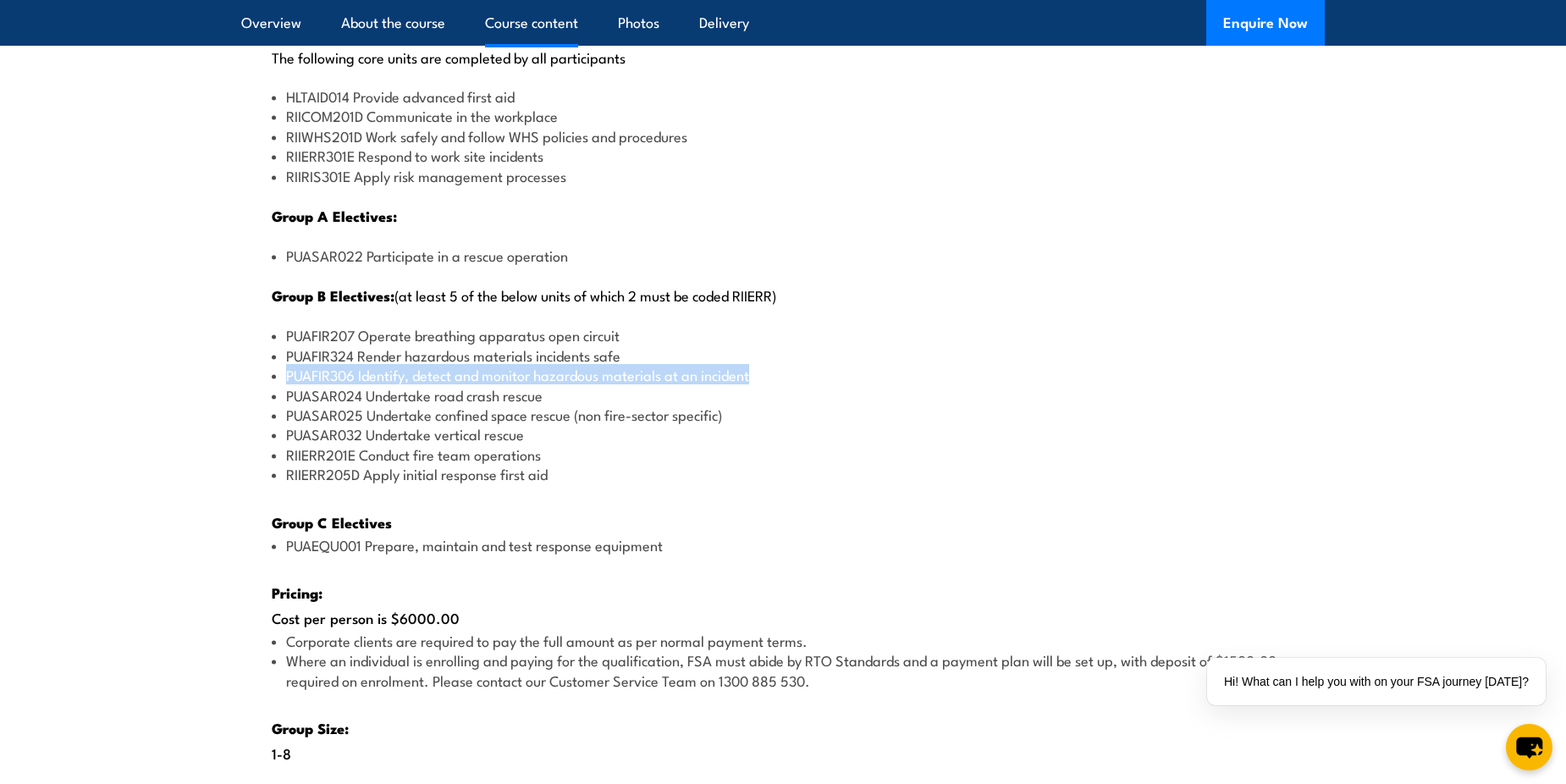
drag, startPoint x: 758, startPoint y: 375, endPoint x: 266, endPoint y: 375, distance: 492.0
click at [266, 375] on div "There are two options, you can choose between: INTENSIVE - Attending the intens…" at bounding box center [783, 349] width 1083 height 1204
copy li "PUAFIR306 Identify, detect and monitor hazardous materials at an incident"
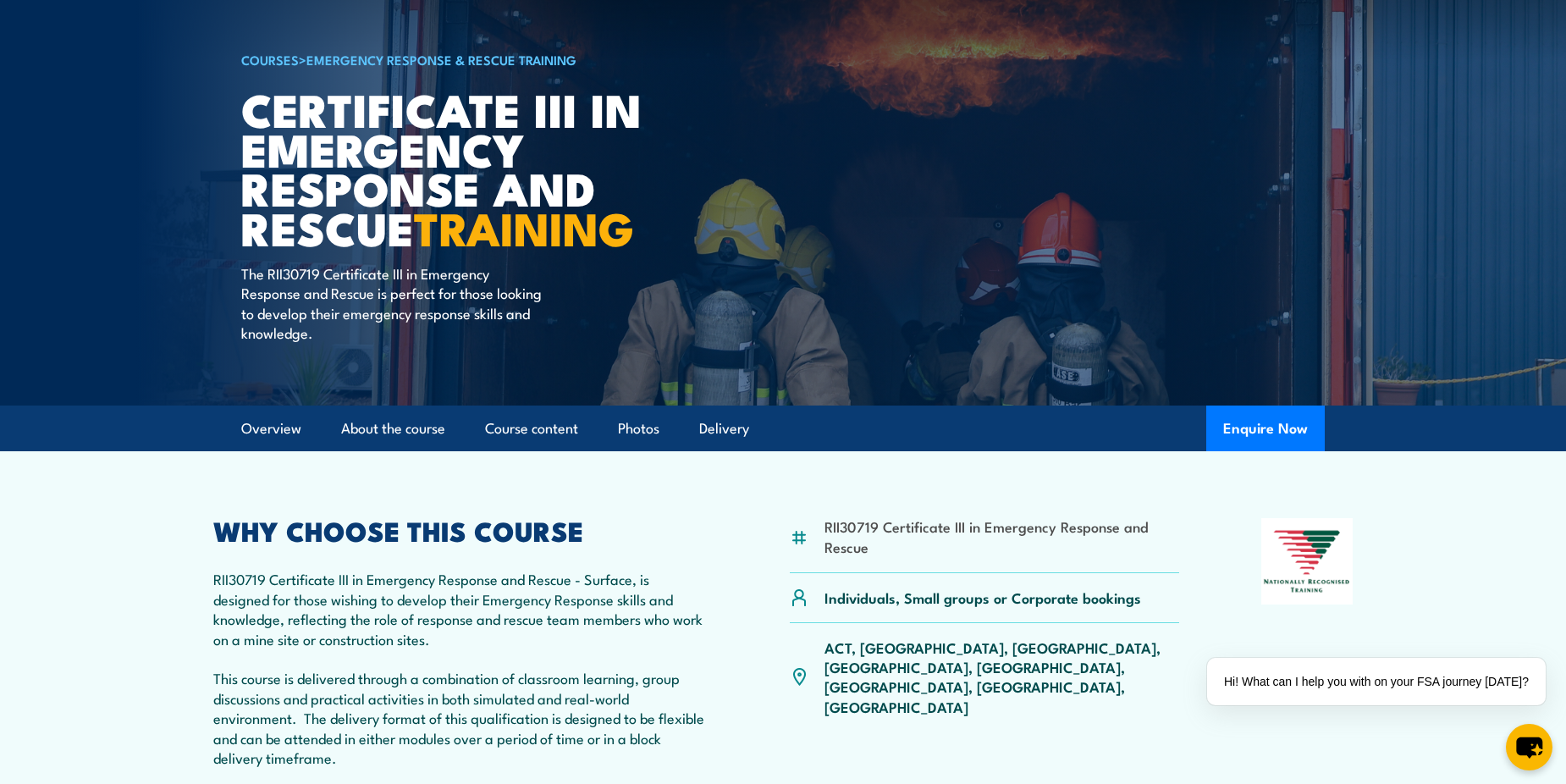
scroll to position [0, 0]
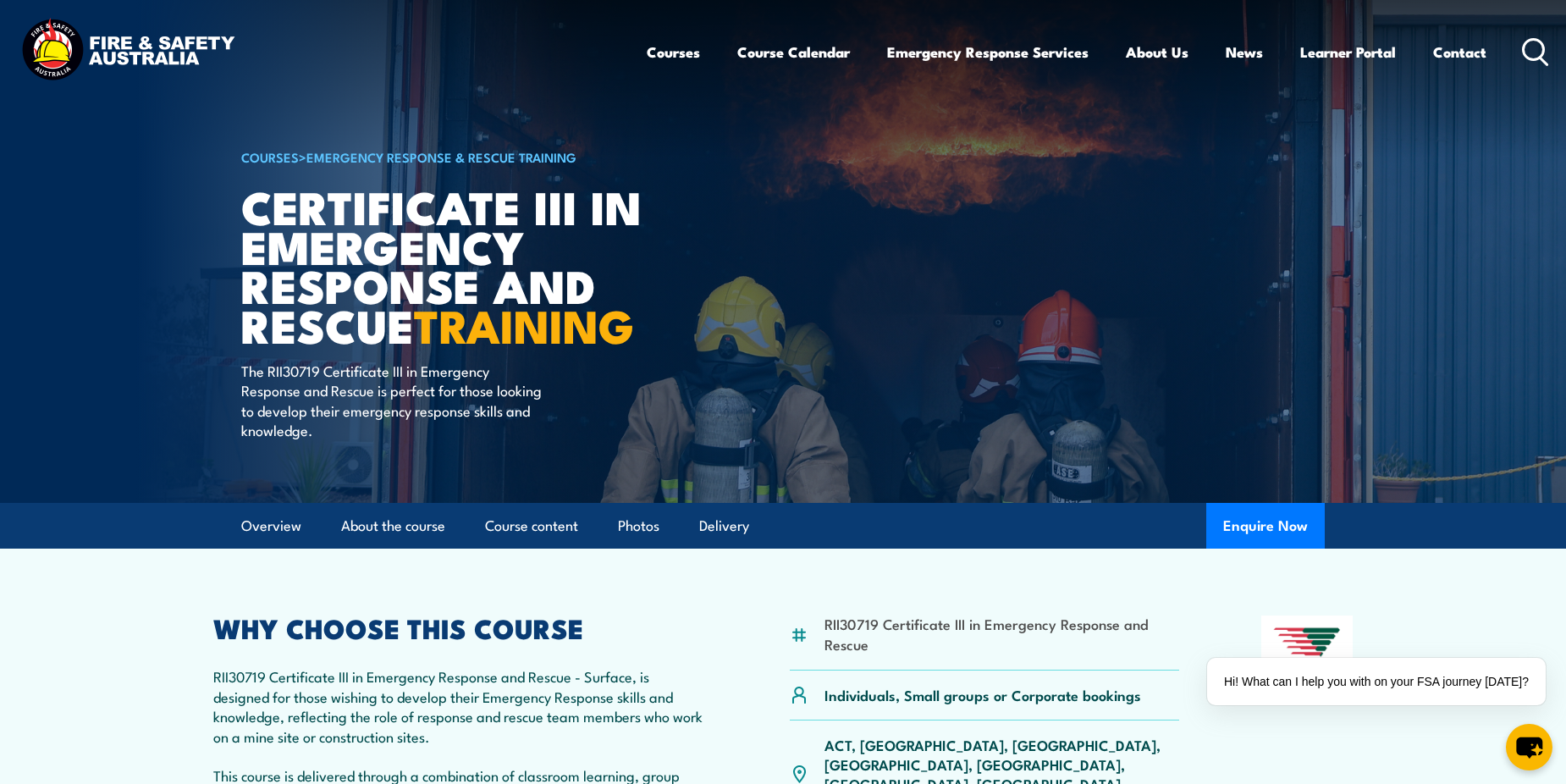
click at [1532, 53] on icon at bounding box center [1536, 52] width 27 height 28
click at [1539, 54] on icon at bounding box center [1536, 52] width 27 height 28
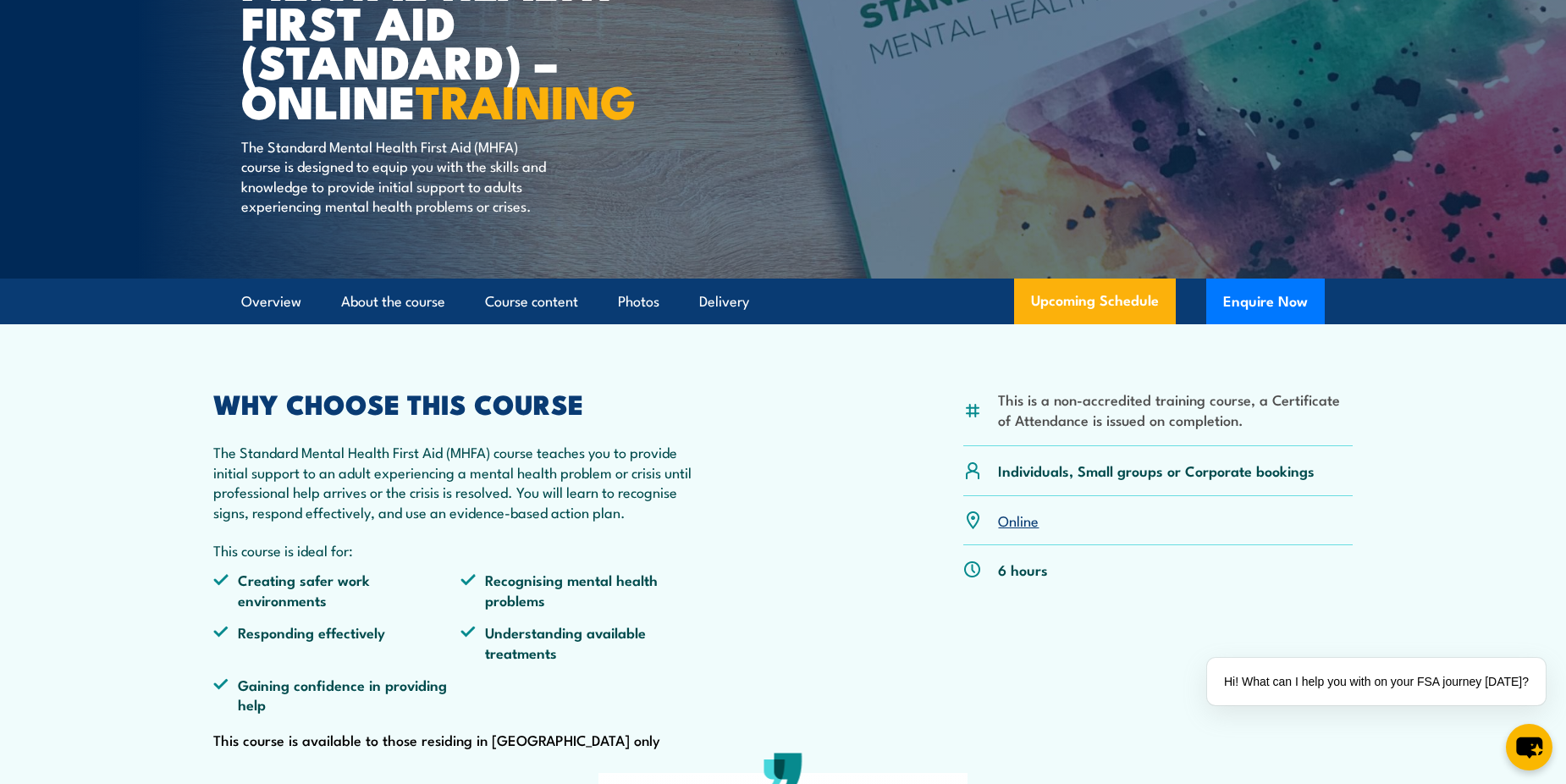
scroll to position [254, 0]
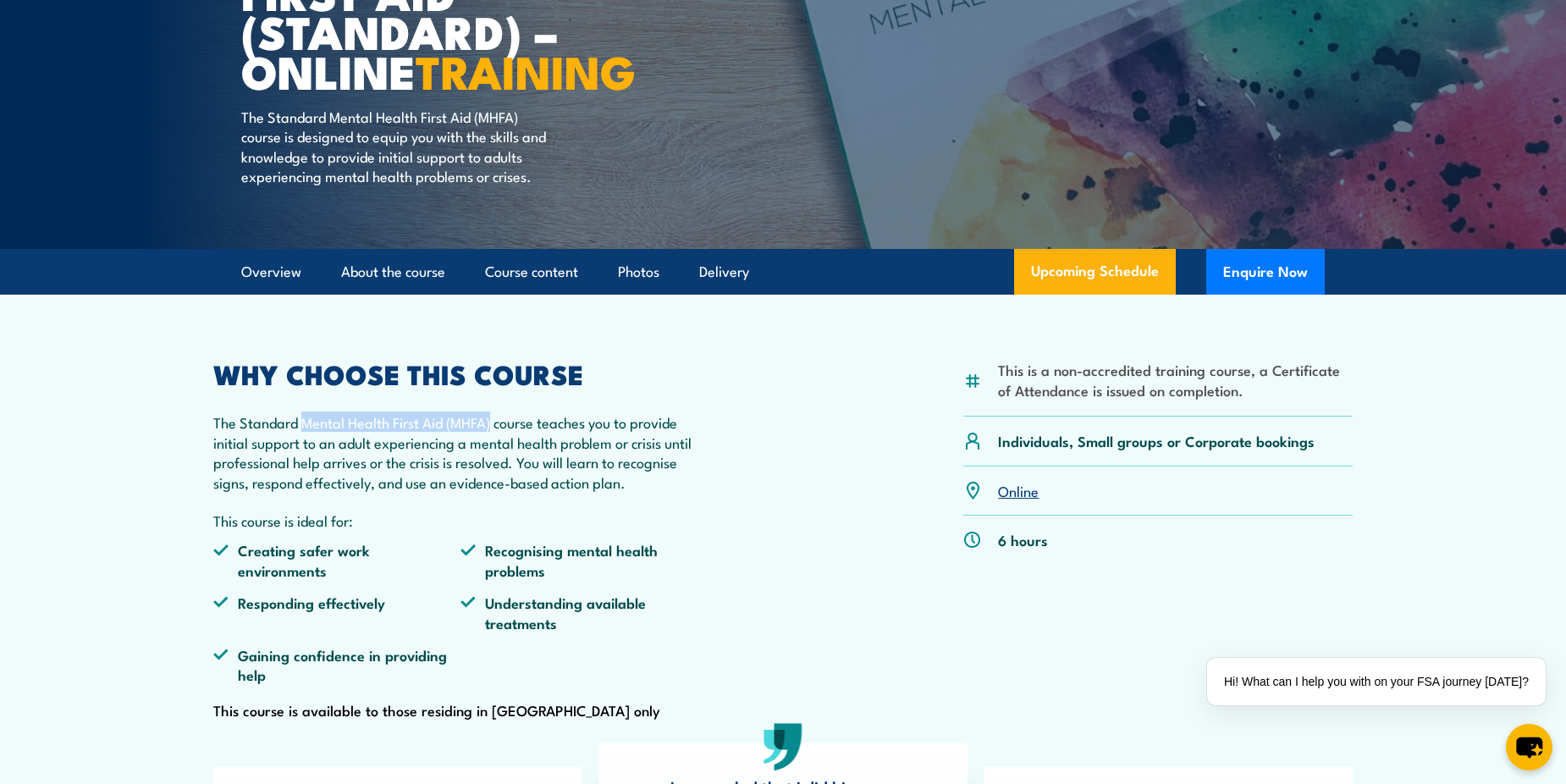
drag, startPoint x: 305, startPoint y: 444, endPoint x: 492, endPoint y: 444, distance: 187.0
click at [492, 444] on p "The Standard Mental Health First Aid (MHFA) course teaches you to provide initi…" at bounding box center [460, 452] width 494 height 80
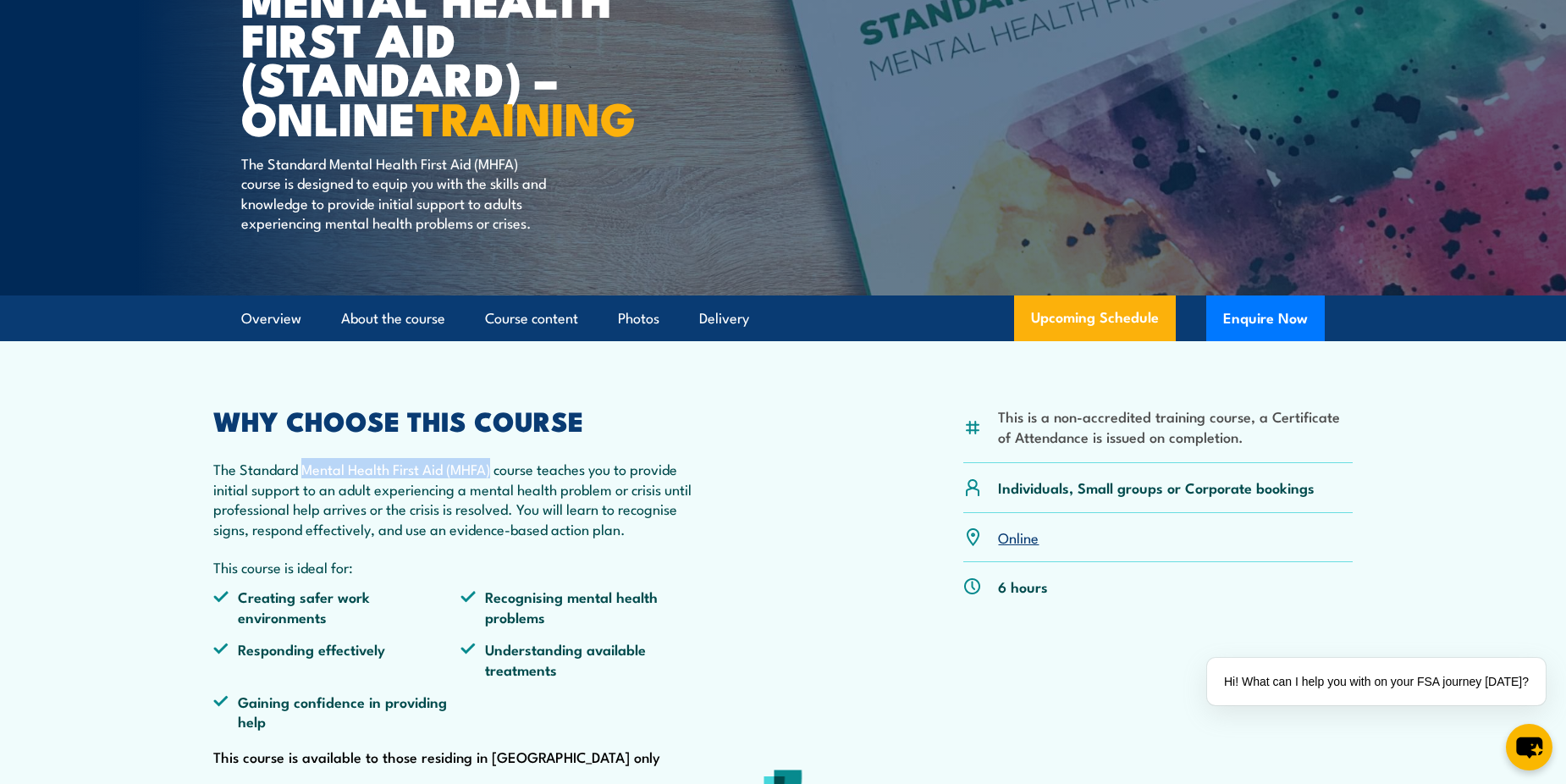
scroll to position [169, 0]
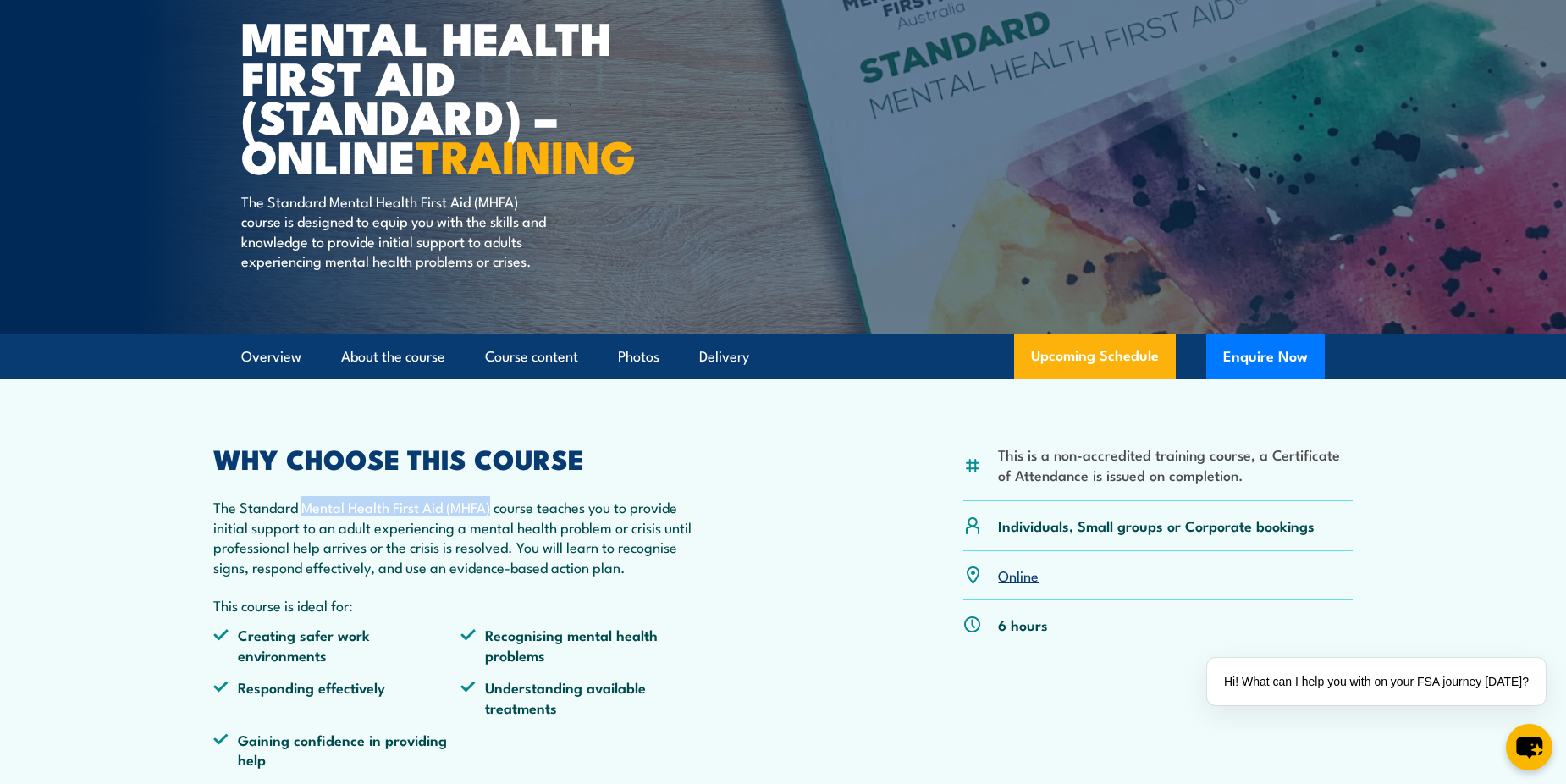
copy p "Mental Health First Aid (MHFA)"
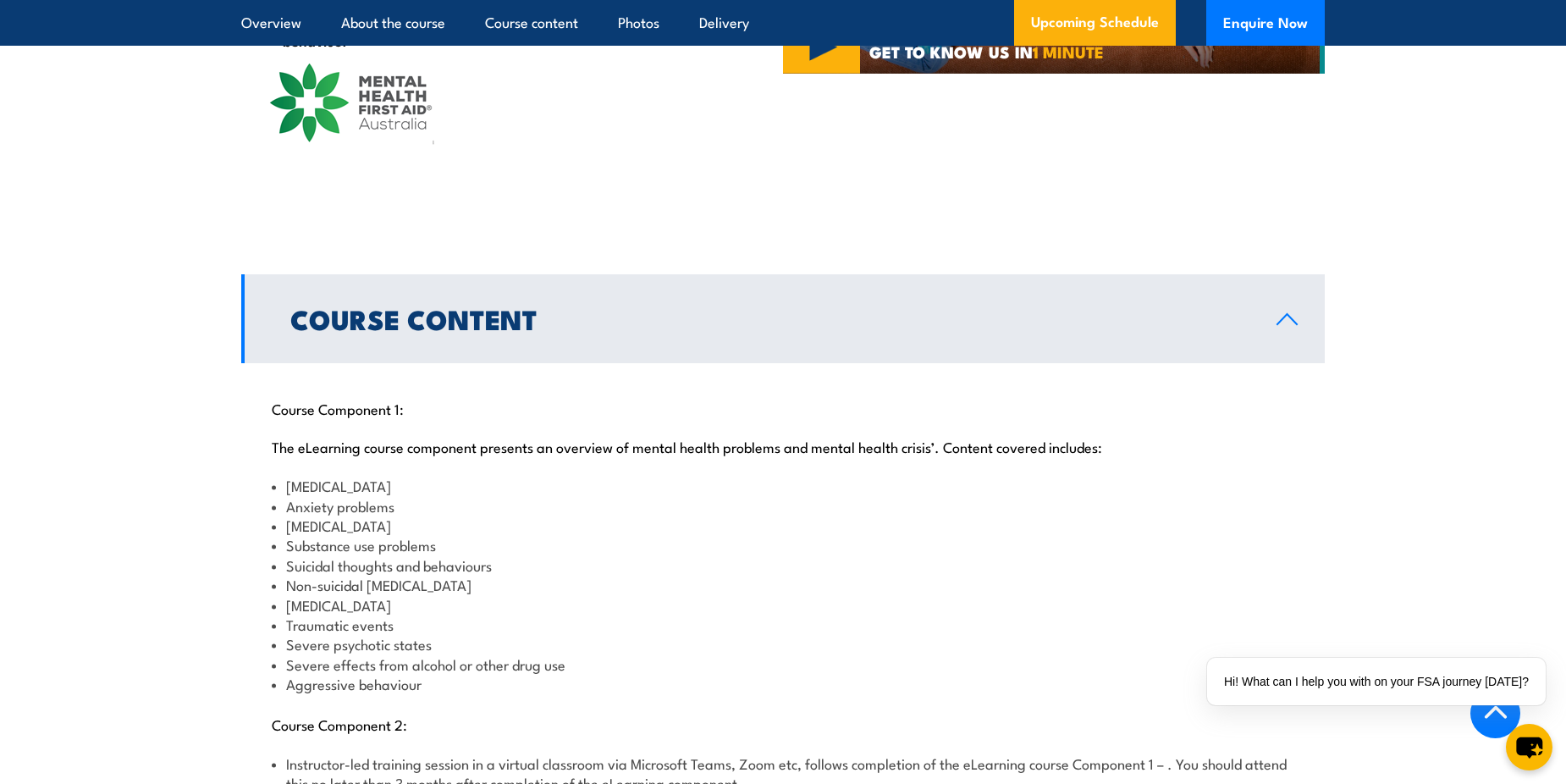
scroll to position [1607, 0]
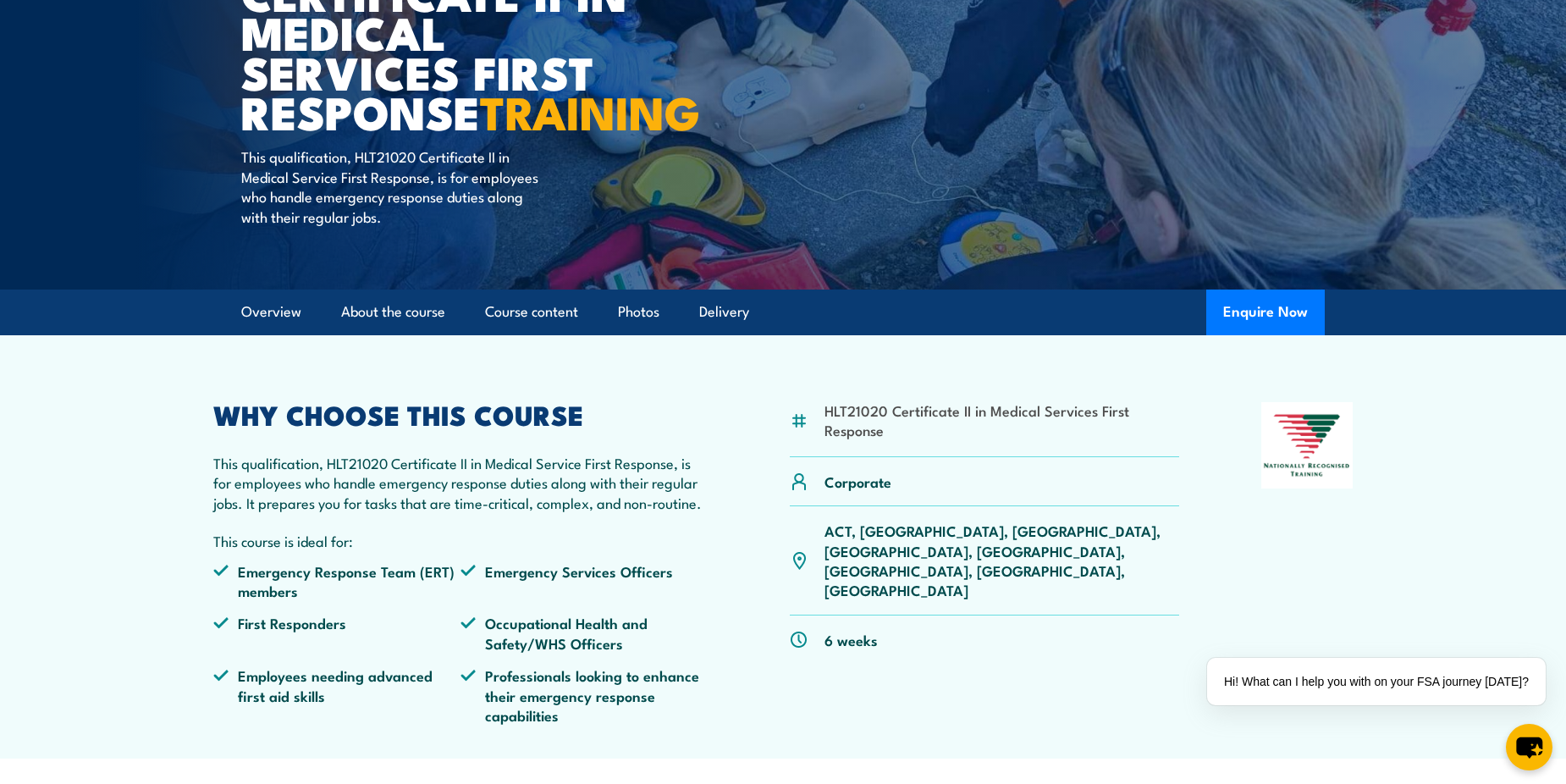
scroll to position [254, 0]
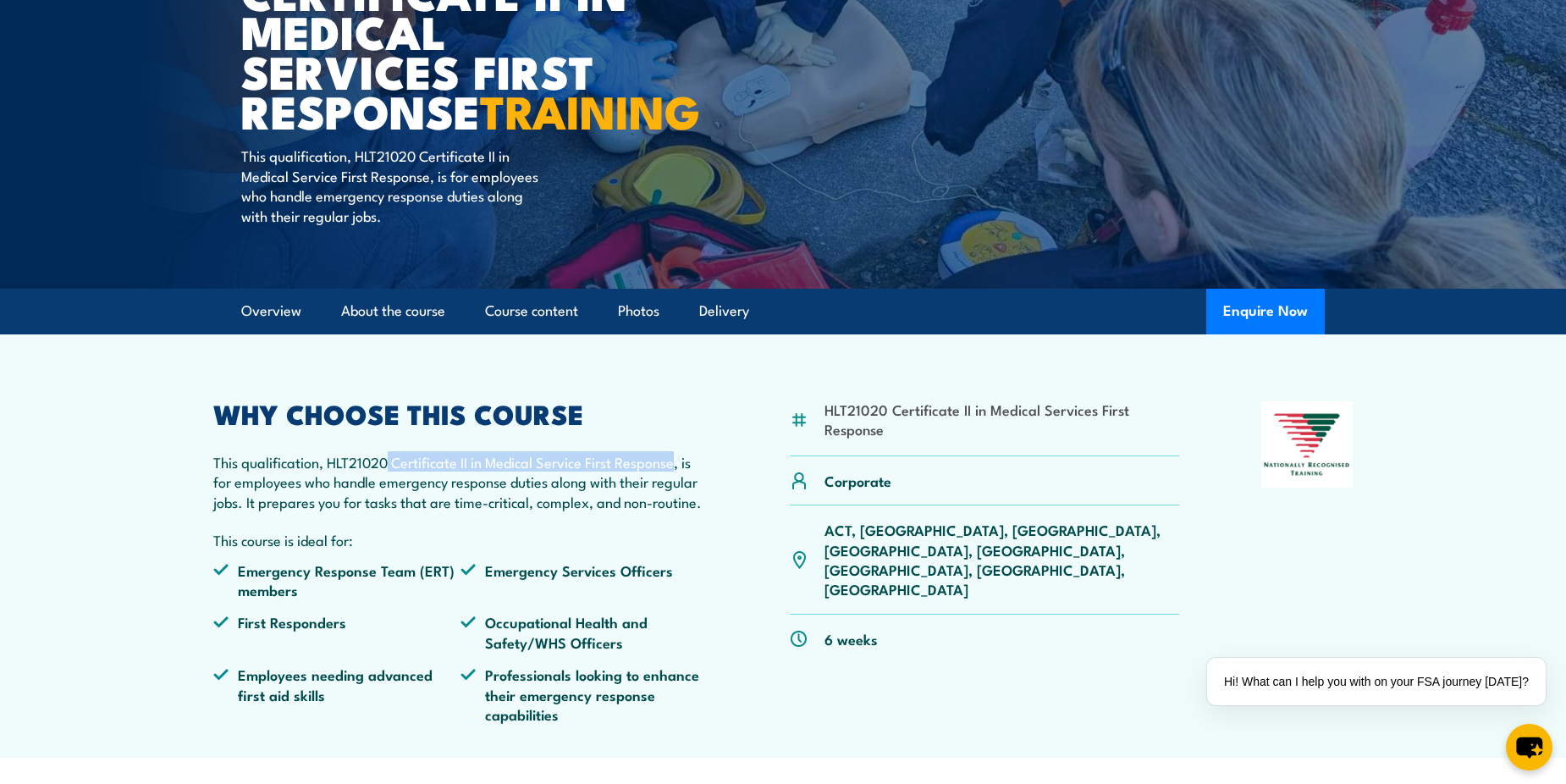
drag, startPoint x: 391, startPoint y: 502, endPoint x: 677, endPoint y: 496, distance: 286.1
click at [677, 496] on p "This qualification, HLT21020 Certificate II in Medical Service First Response, …" at bounding box center [460, 481] width 494 height 60
copy p "Certificate II in Medical Service First Response"
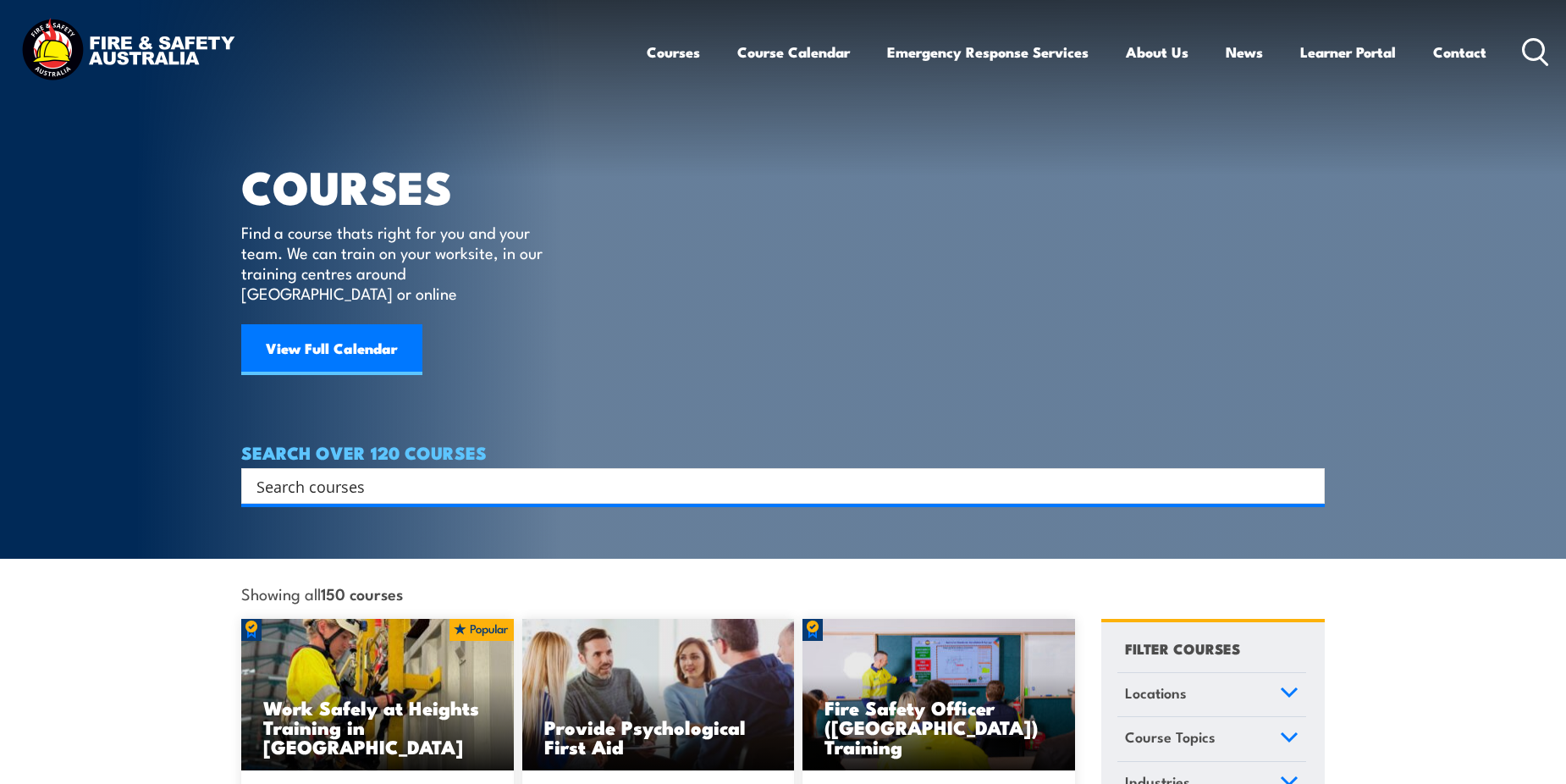
click at [430, 473] on input "Search input" at bounding box center [772, 485] width 1032 height 25
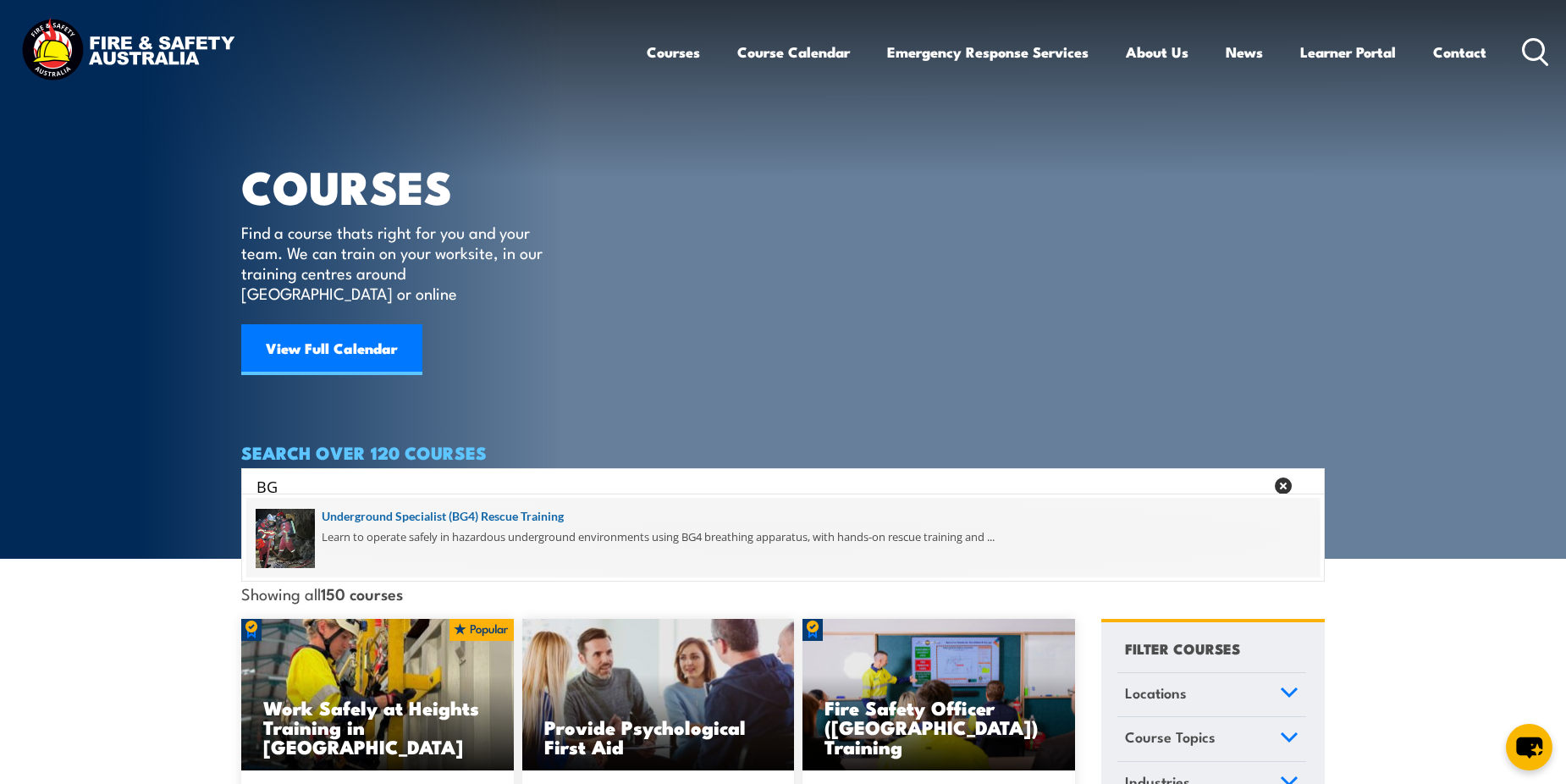
type input "BG"
click at [401, 522] on span at bounding box center [783, 537] width 1074 height 80
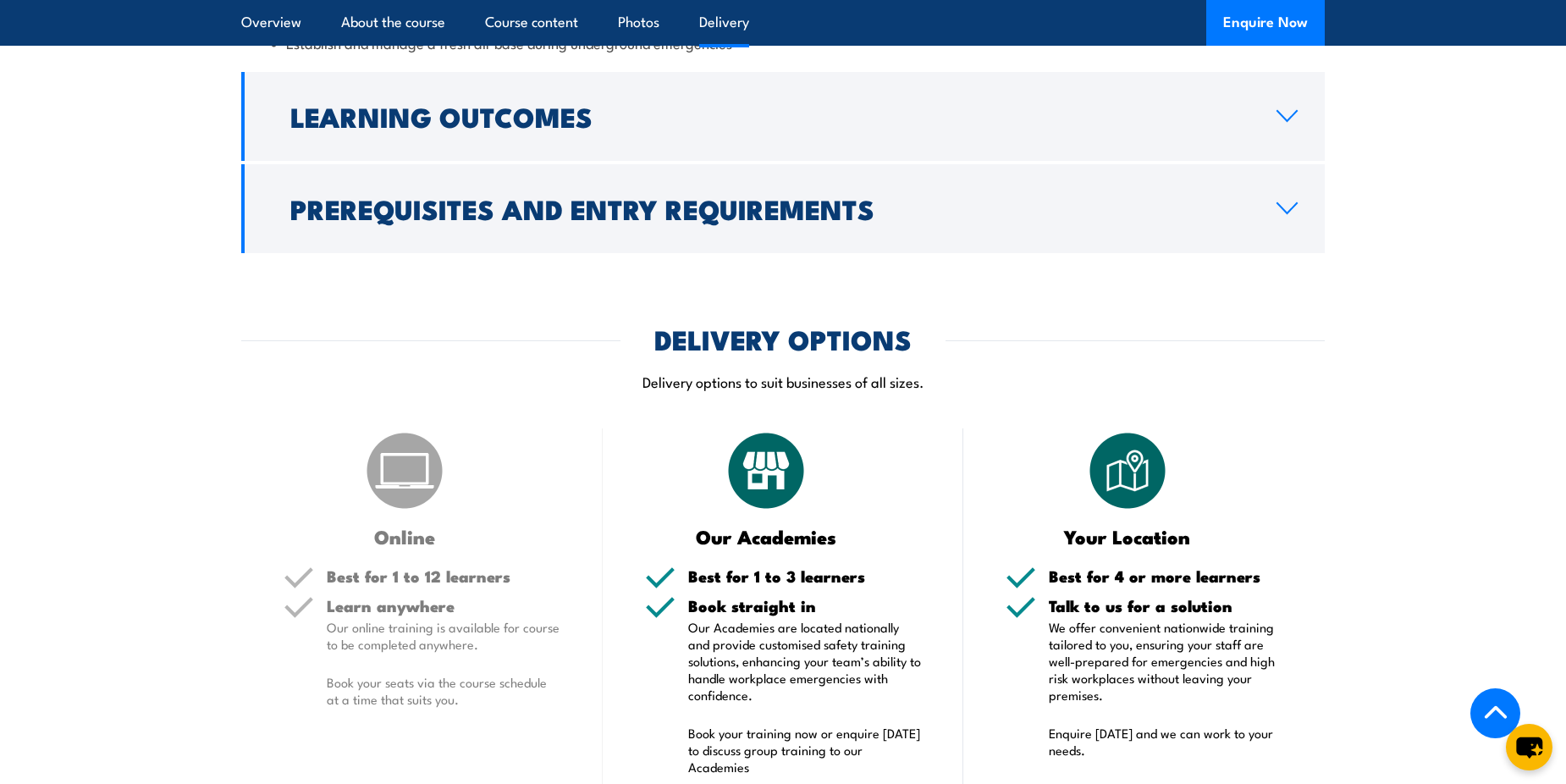
scroll to position [1438, 0]
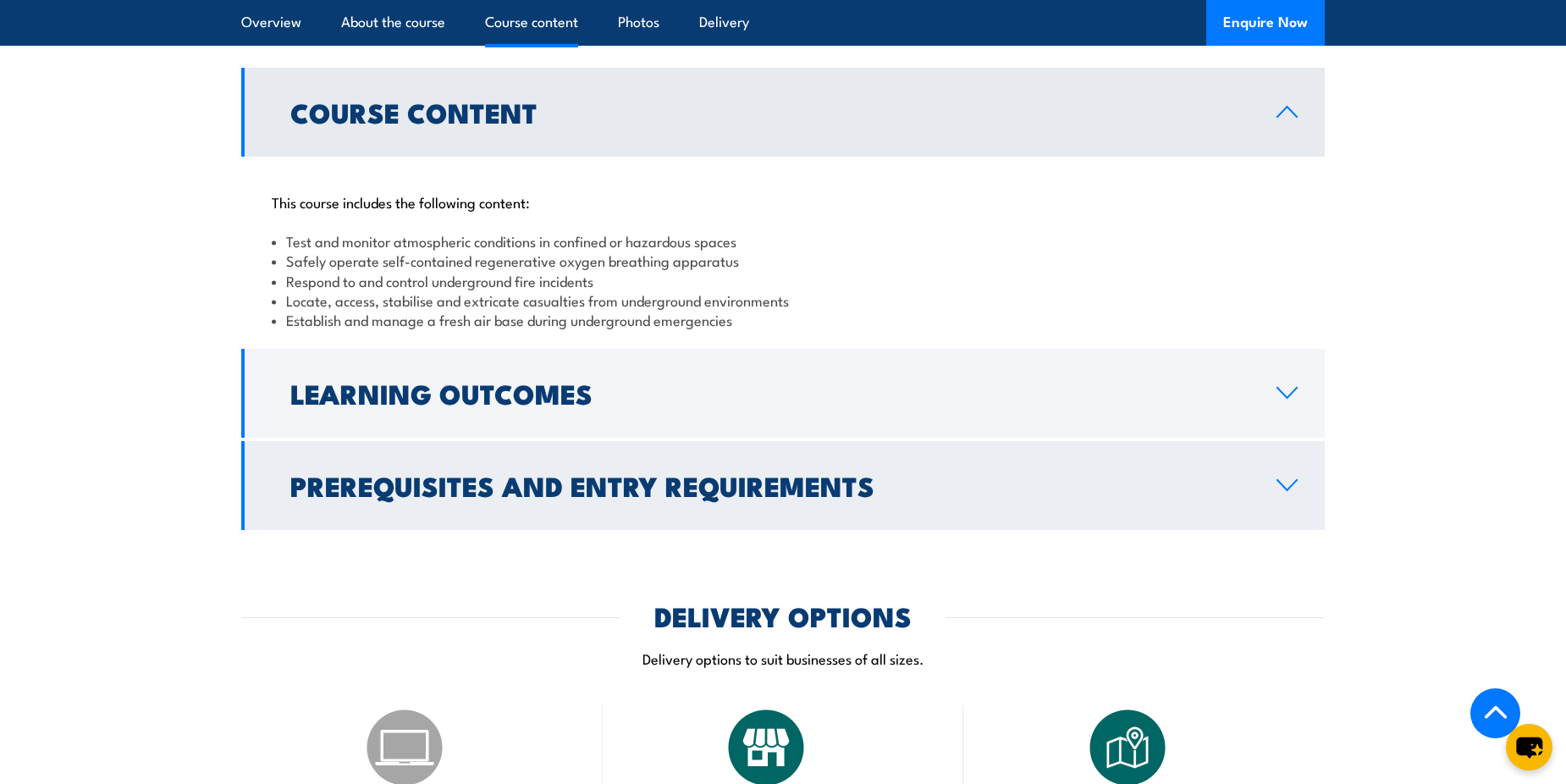
click at [847, 448] on link "Prerequisites and Entry Requirements" at bounding box center [783, 485] width 1083 height 88
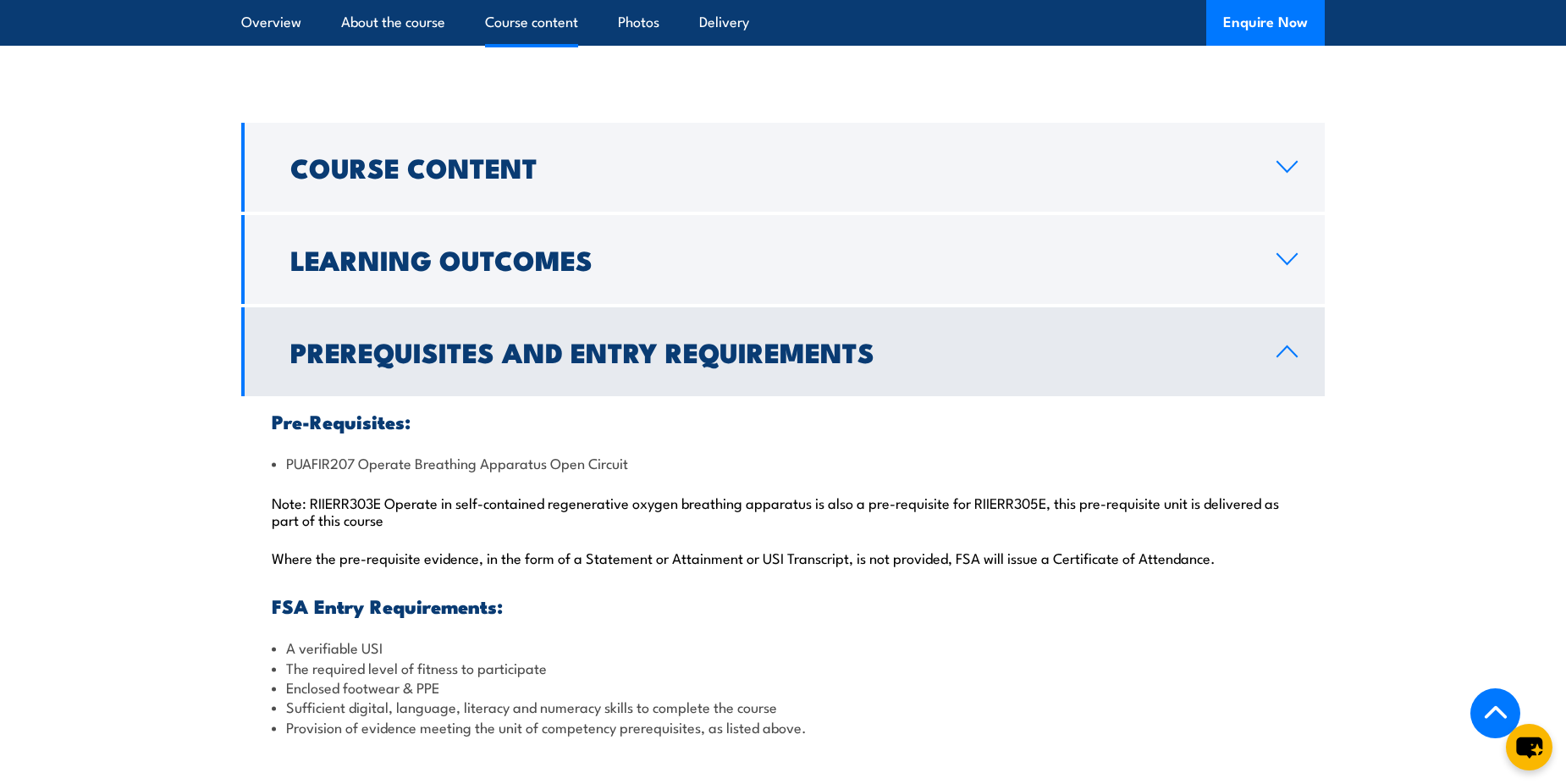
scroll to position [1354, 0]
